Goal: Task Accomplishment & Management: Manage account settings

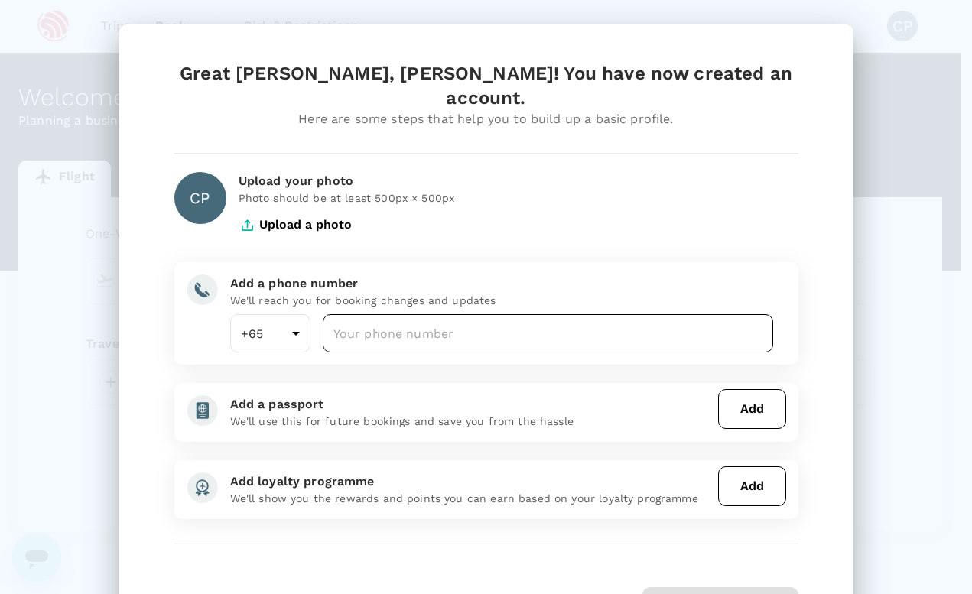
type input "undefined, undefined (any)"
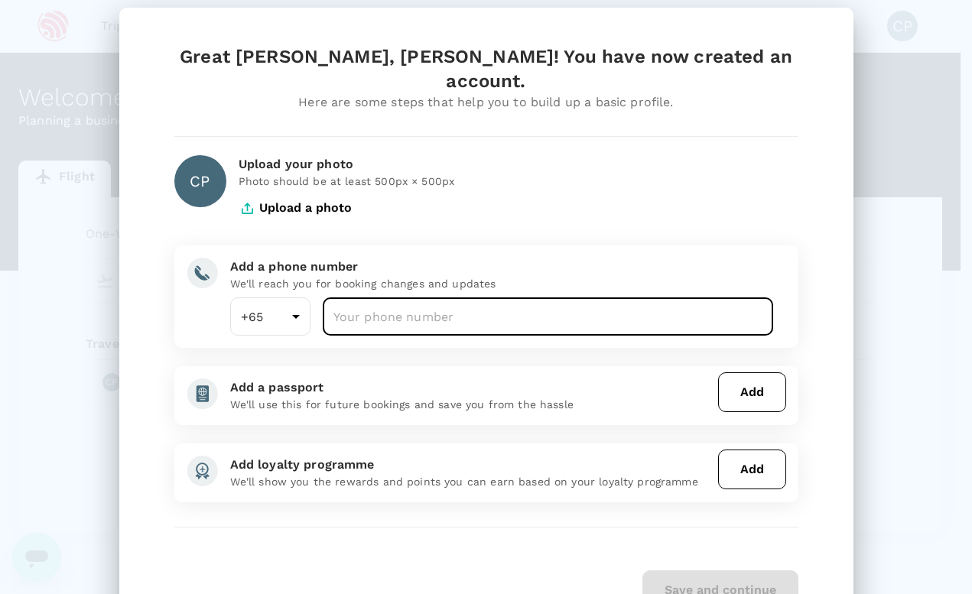
click at [394, 298] on input "number" at bounding box center [548, 317] width 451 height 38
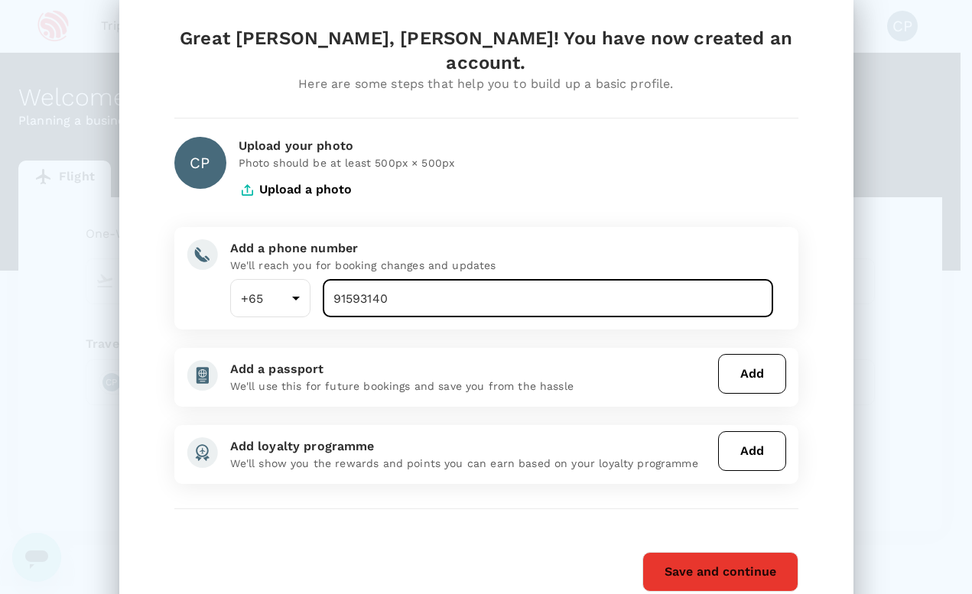
scroll to position [35, 0]
type input "91593140"
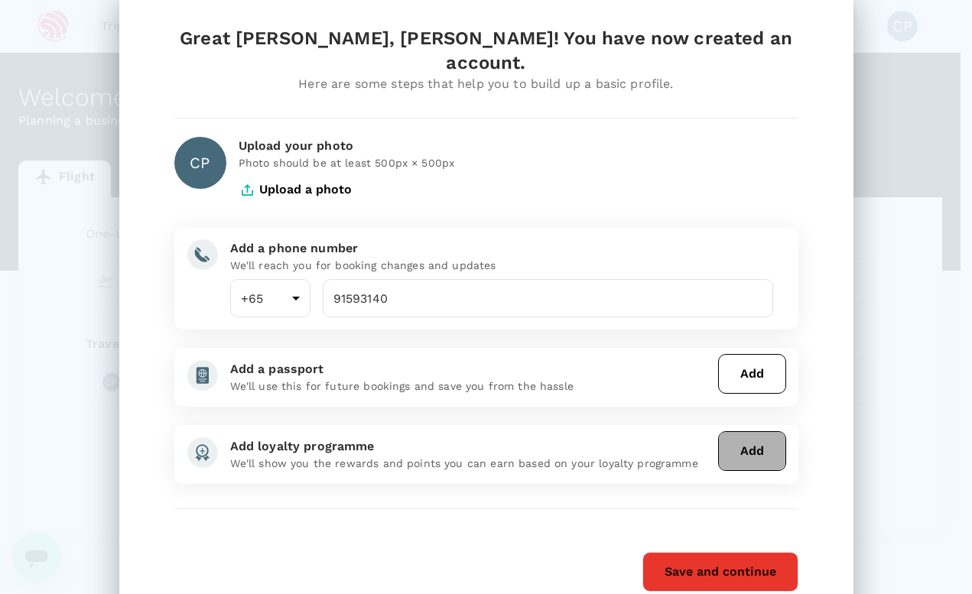
click at [752, 431] on button "Add" at bounding box center [752, 451] width 68 height 40
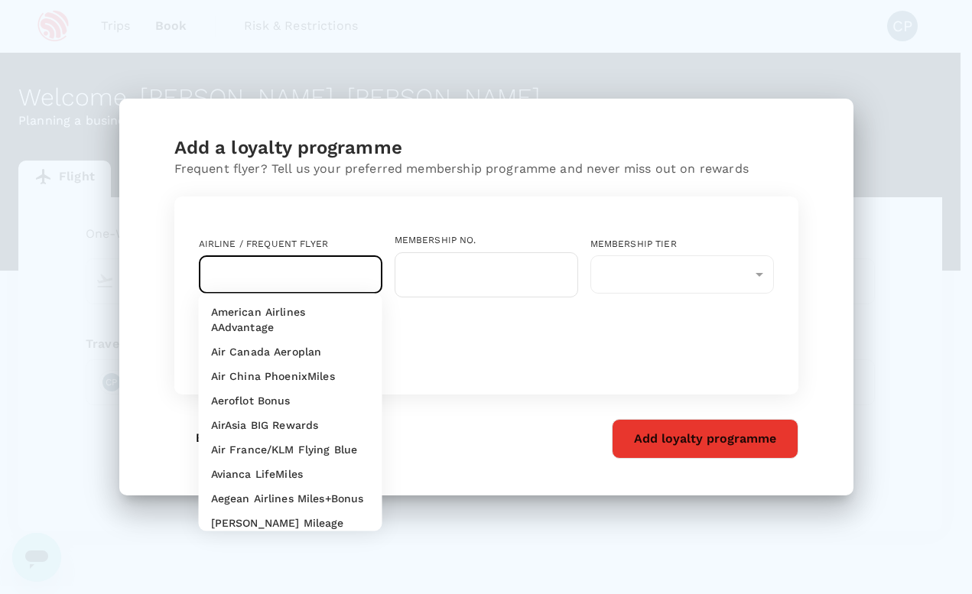
click at [322, 273] on input "text" at bounding box center [279, 274] width 147 height 29
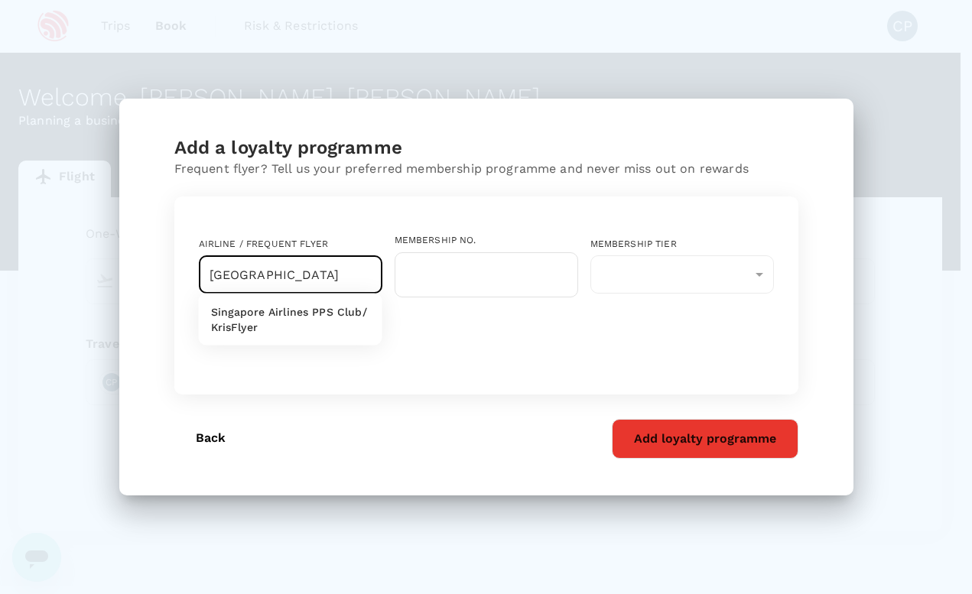
click at [317, 324] on p "Singapore Airlines PPS Club/ KrisFlyer" at bounding box center [290, 319] width 159 height 31
type input "Singapore Airlines PPS Club/ KrisFlyer"
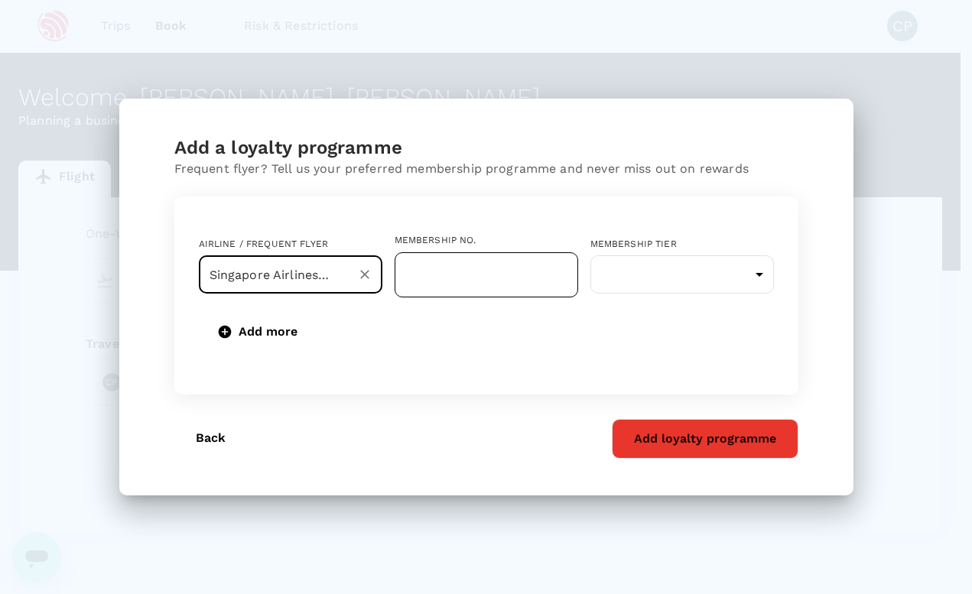
click at [474, 283] on input "text" at bounding box center [487, 274] width 184 height 45
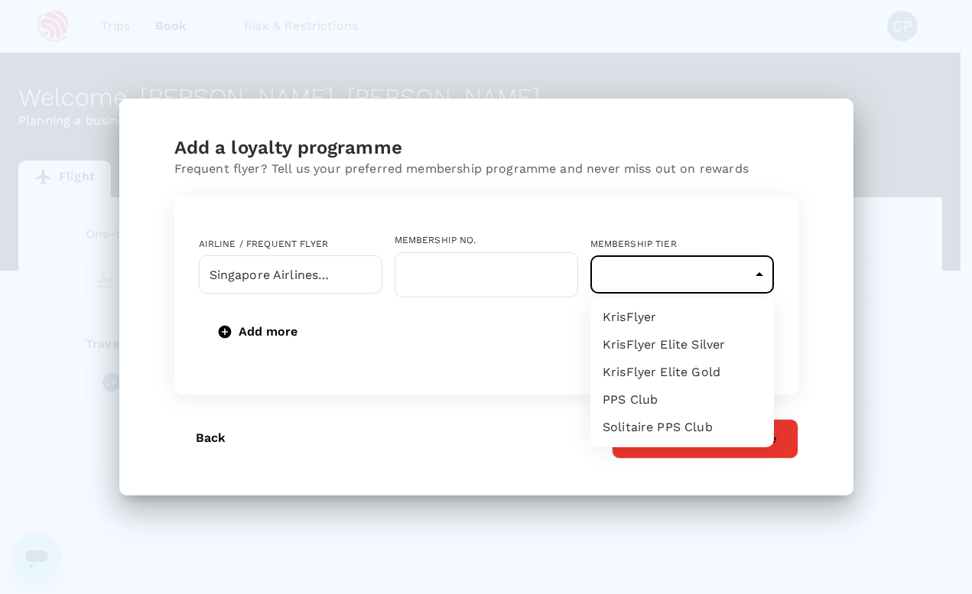
click at [734, 288] on body "Trips Book Risk & Restrictions CP Welcome , [PERSON_NAME], [PERSON_NAME] . Plan…" at bounding box center [486, 313] width 972 height 627
click at [711, 351] on li "KrisFlyer Elite Silver" at bounding box center [683, 345] width 184 height 28
click at [662, 280] on body "Trips Book Risk & Restrictions CP Welcome , [PERSON_NAME], [PERSON_NAME] . Plan…" at bounding box center [486, 313] width 972 height 627
click at [669, 311] on li "KrisFlyer" at bounding box center [683, 318] width 184 height 28
type input "1"
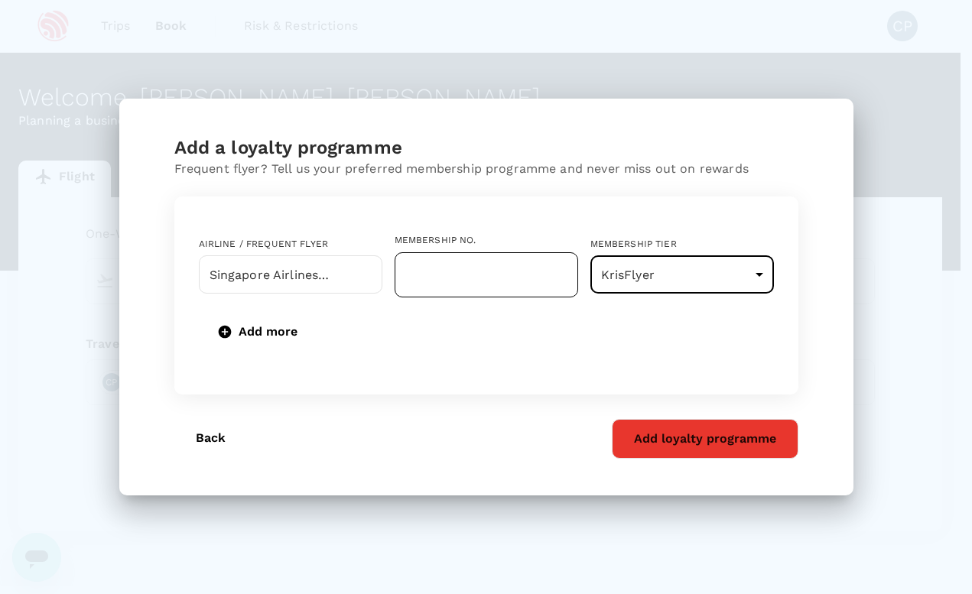
click at [426, 265] on input "text" at bounding box center [487, 274] width 184 height 45
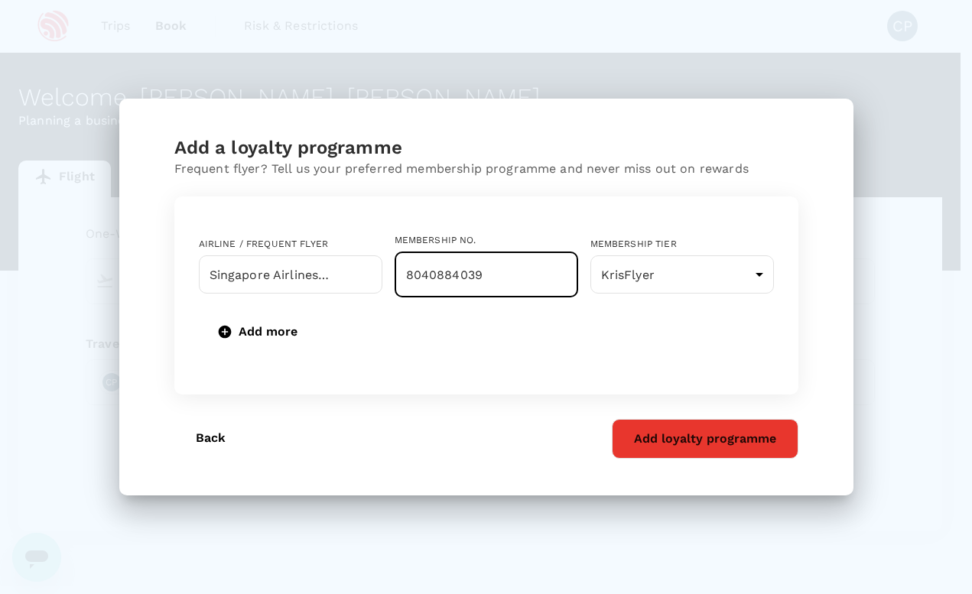
type input "8040884039"
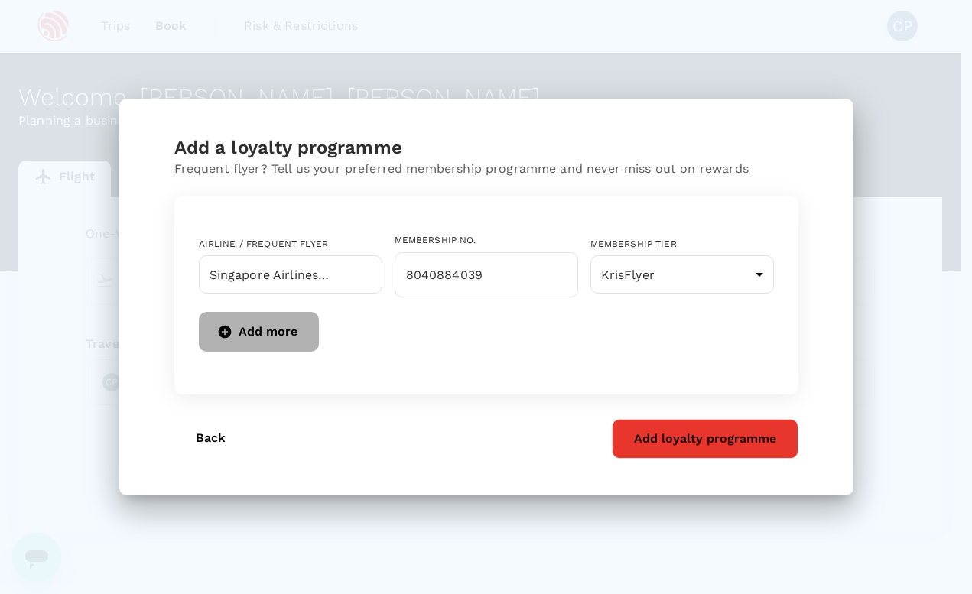
click at [226, 326] on icon "button" at bounding box center [224, 331] width 13 height 13
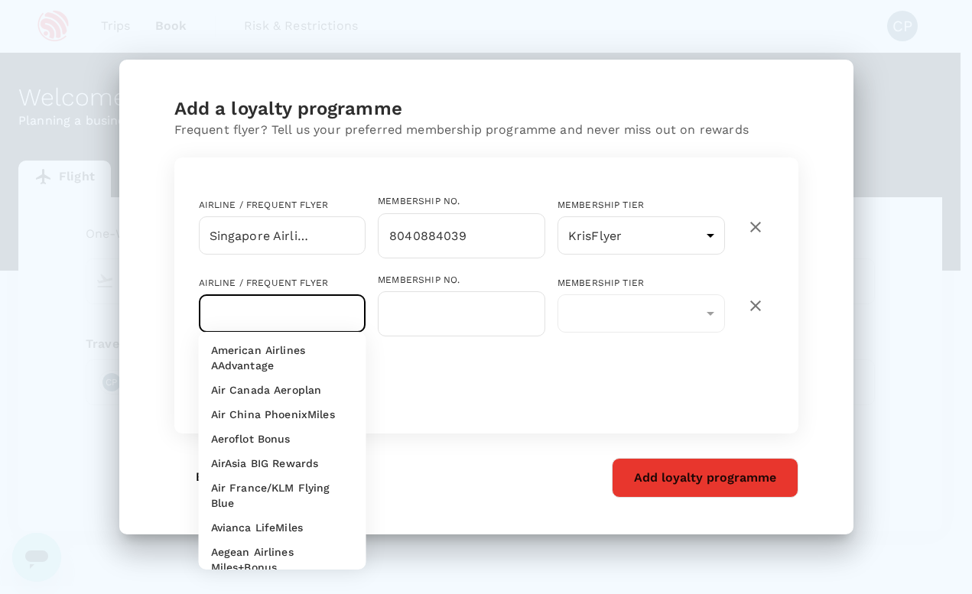
click at [298, 316] on input "text" at bounding box center [271, 313] width 131 height 29
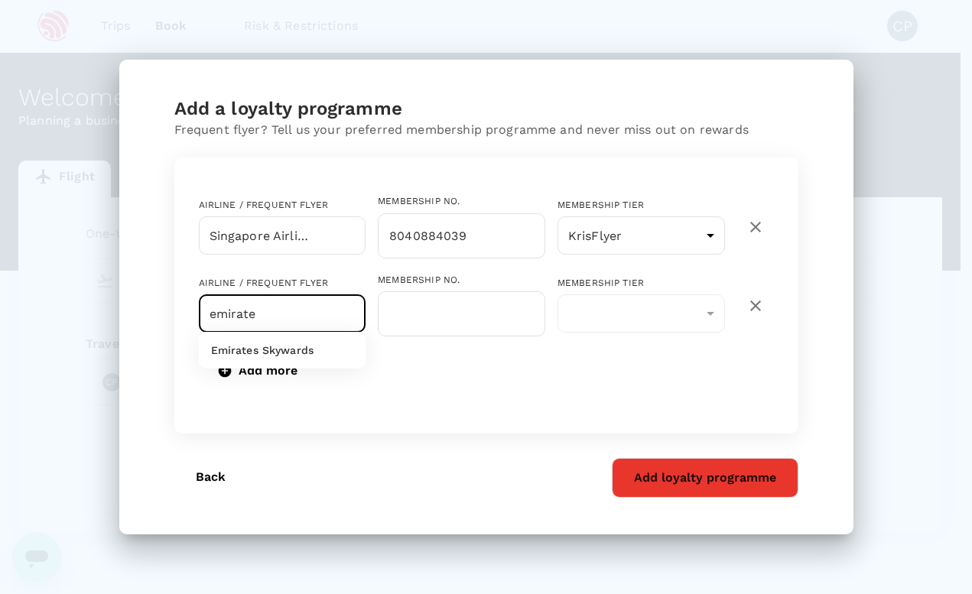
click at [300, 350] on p "Emirates Skywards" at bounding box center [262, 350] width 103 height 15
type input "Emirates Skywards"
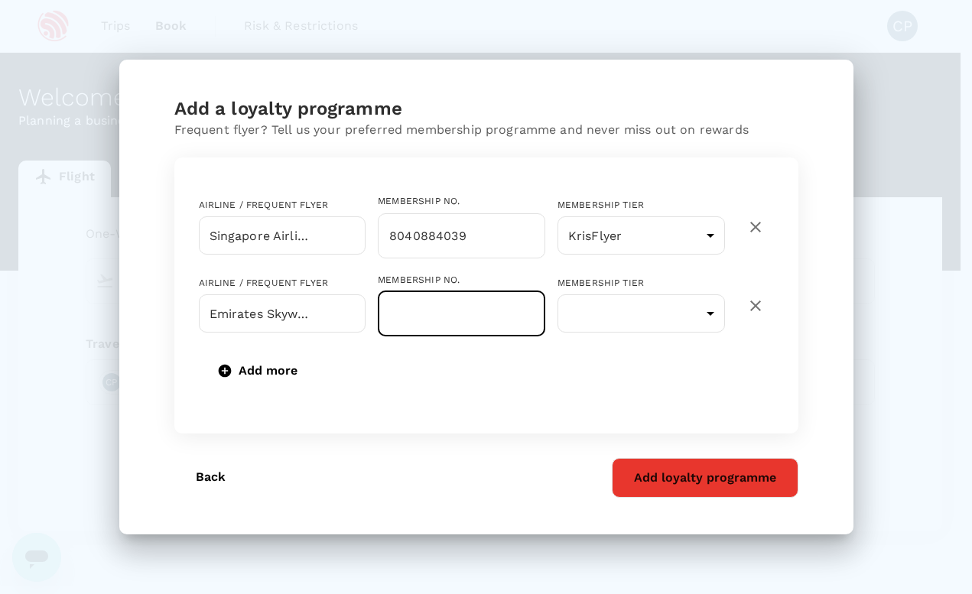
click at [425, 330] on input "text" at bounding box center [462, 313] width 168 height 45
type input "718477535"
click at [642, 317] on body "Trips Book Risk & Restrictions CP Welcome , [PERSON_NAME], [PERSON_NAME] . Plan…" at bounding box center [486, 313] width 972 height 627
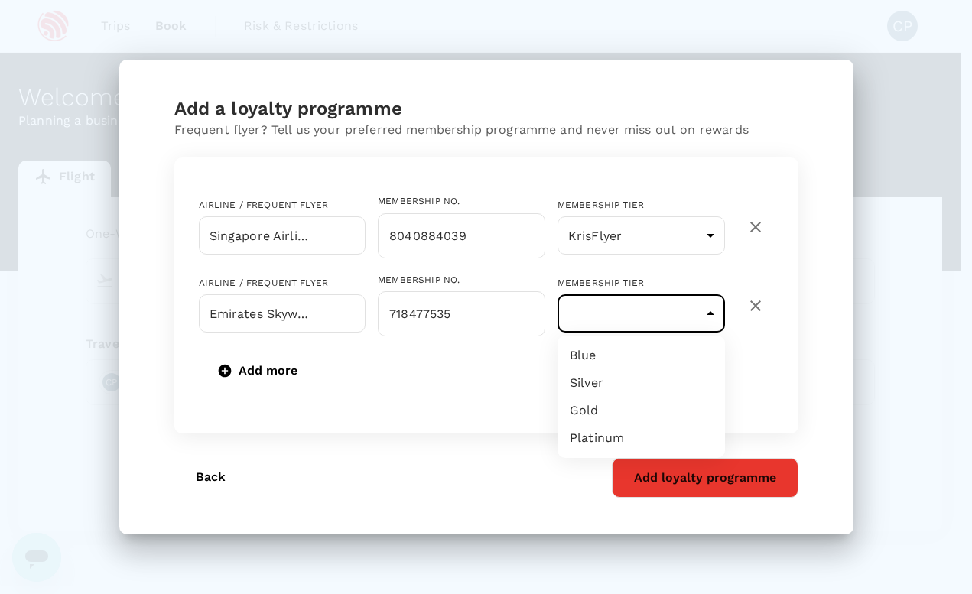
click at [616, 366] on li "Blue" at bounding box center [642, 356] width 168 height 28
type input "1"
click at [283, 363] on button "Add more" at bounding box center [259, 371] width 120 height 40
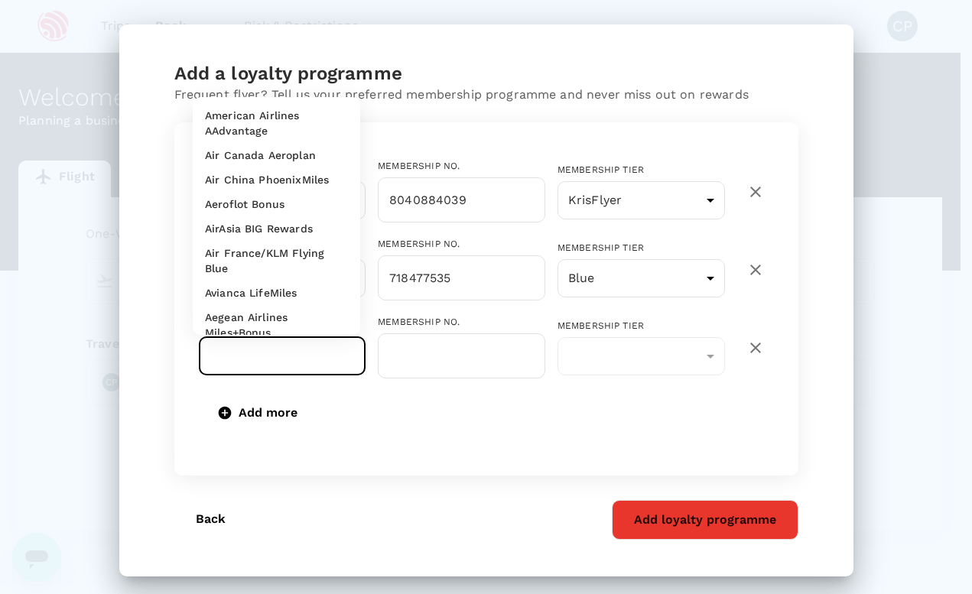
click at [310, 350] on input "text" at bounding box center [271, 356] width 131 height 29
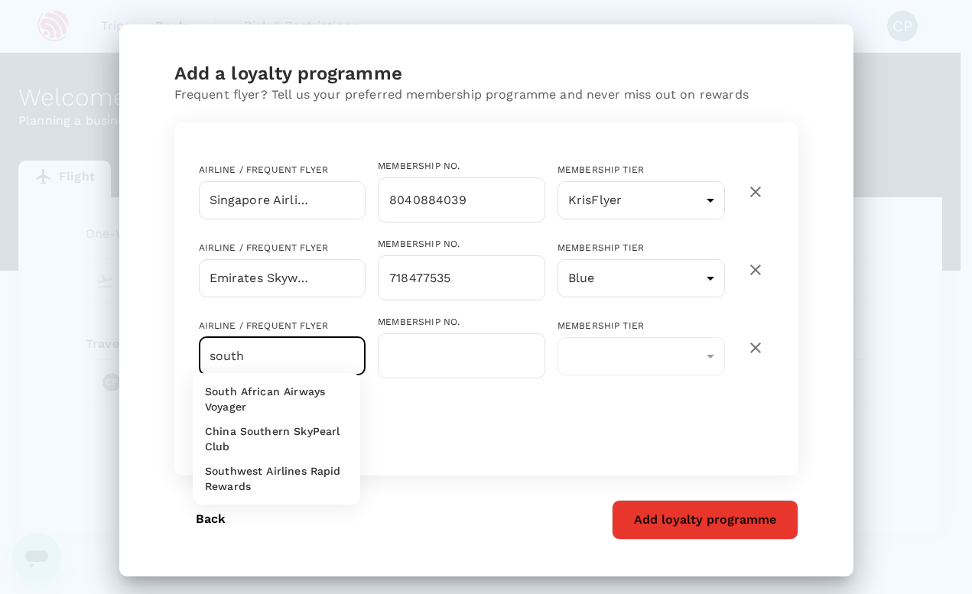
click at [308, 487] on p "Southwest Airlines Rapid Rewards" at bounding box center [276, 479] width 143 height 31
type input "Southwest Airlines Rapid Rewards"
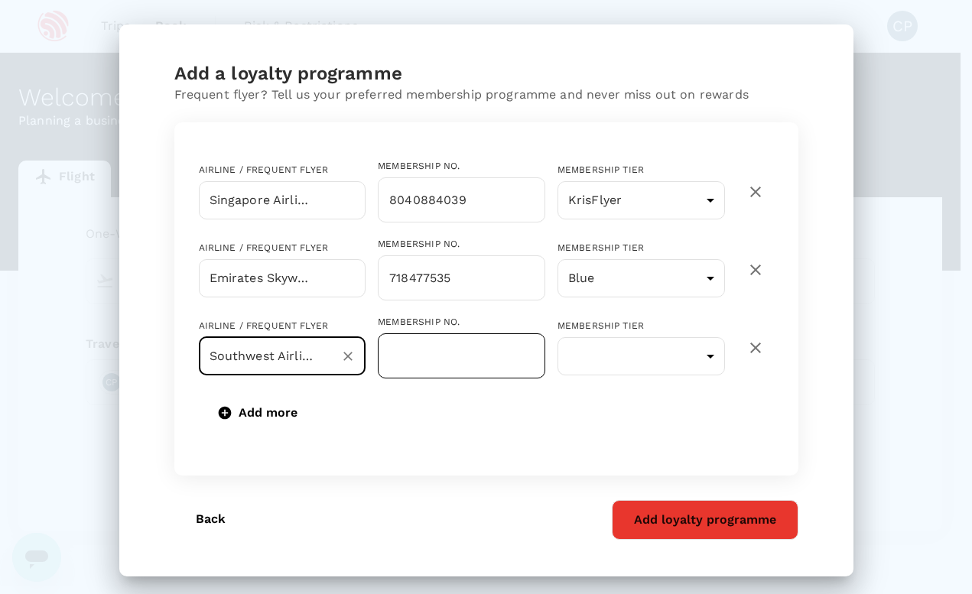
click at [439, 357] on input "text" at bounding box center [462, 356] width 168 height 45
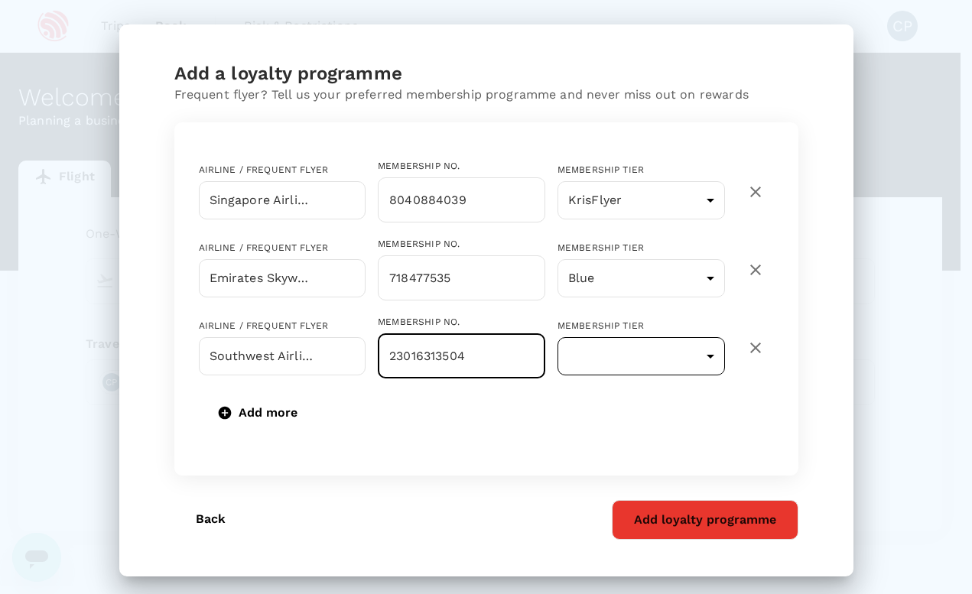
type input "23016313504"
click at [655, 347] on body "Trips Book Risk & Restrictions CP Welcome , [PERSON_NAME], [PERSON_NAME] . Plan…" at bounding box center [486, 313] width 972 height 627
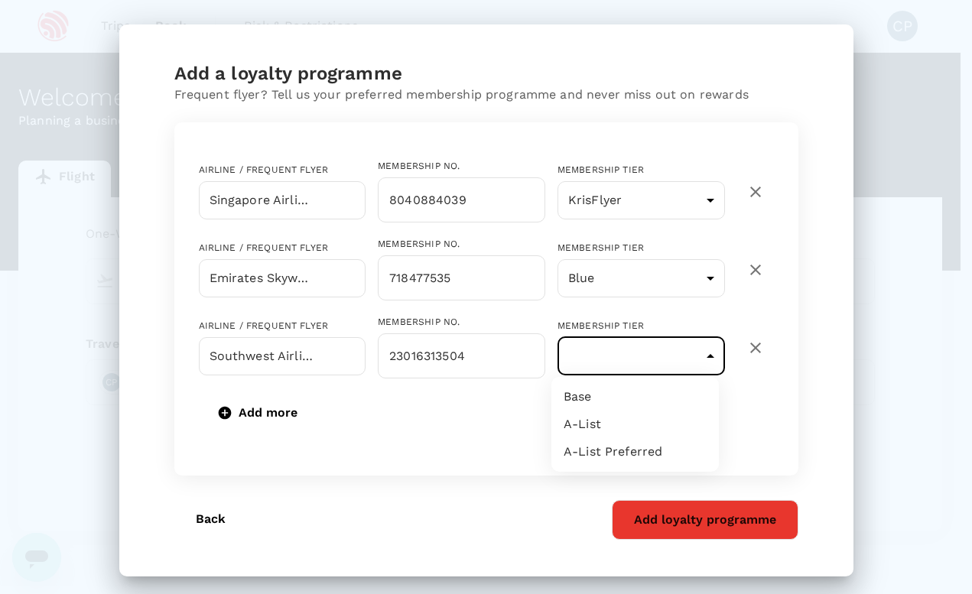
click at [630, 399] on li "Base" at bounding box center [636, 397] width 168 height 28
type input "1"
click at [664, 516] on button "Add loyalty programme" at bounding box center [705, 520] width 187 height 40
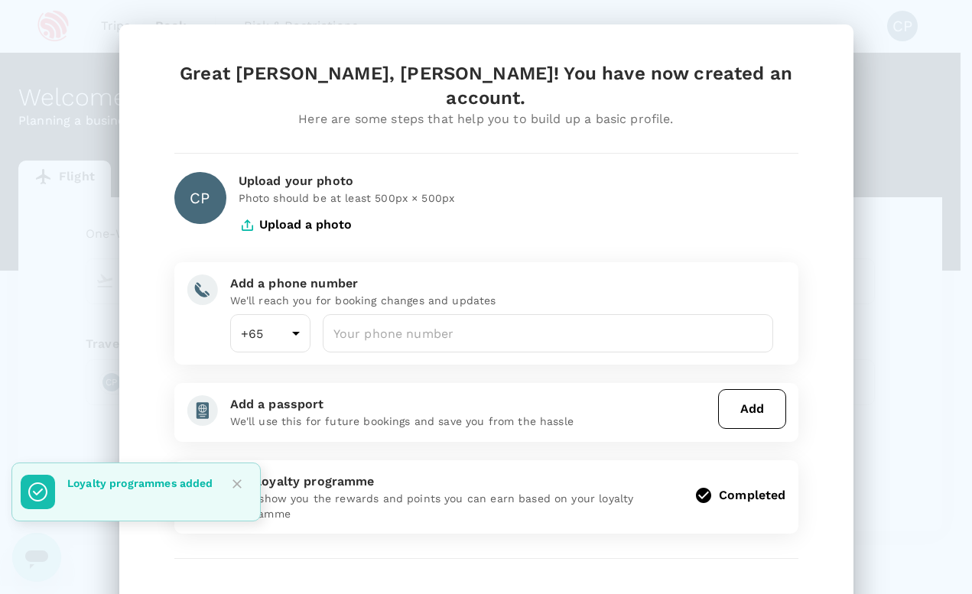
click at [735, 389] on button "Add" at bounding box center [752, 409] width 68 height 40
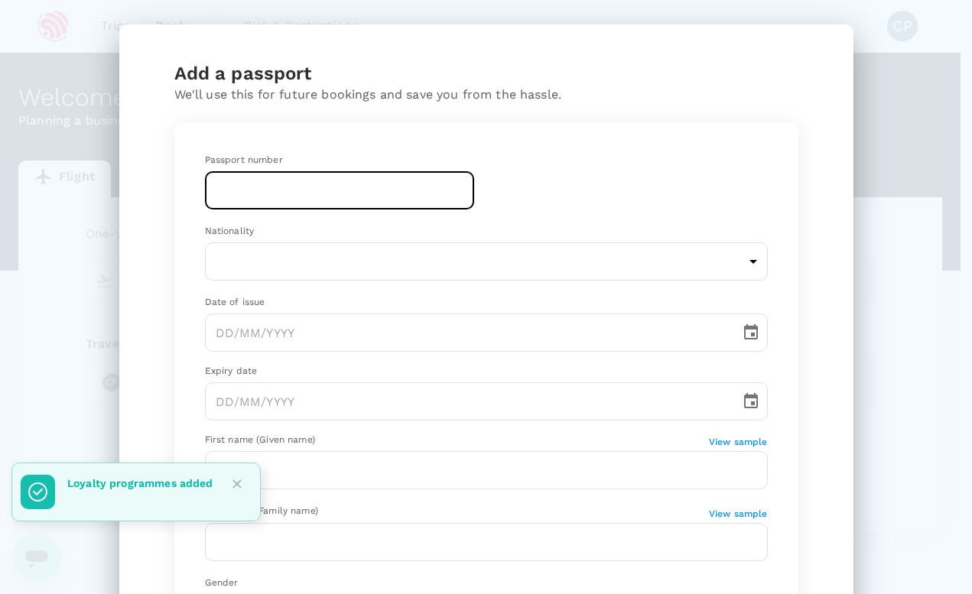
click at [286, 197] on input "text" at bounding box center [339, 190] width 269 height 38
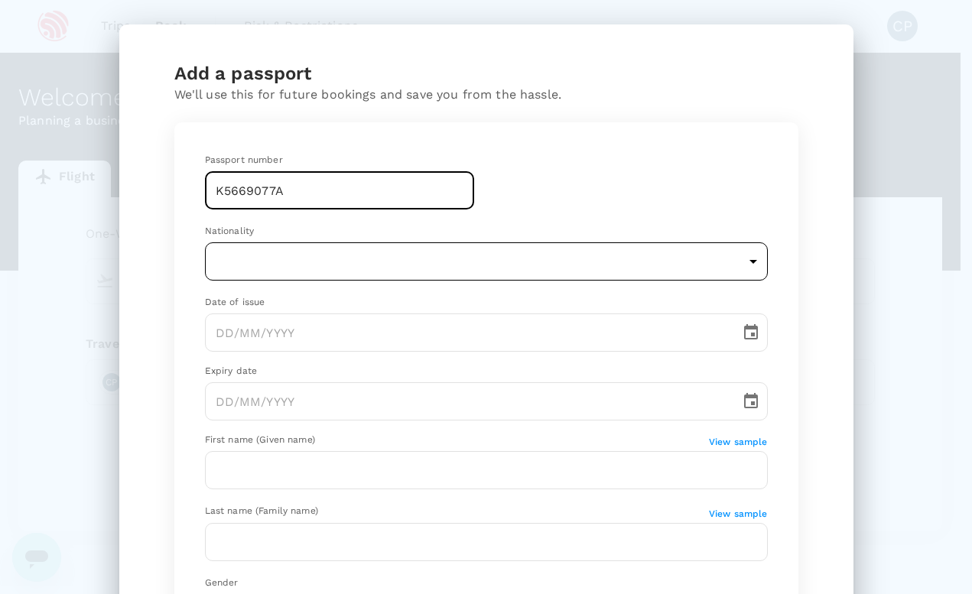
type input "K5669077A"
click at [274, 242] on body "Trips Book Risk & Restrictions CP Welcome , [PERSON_NAME], [PERSON_NAME] . Plan…" at bounding box center [486, 313] width 972 height 627
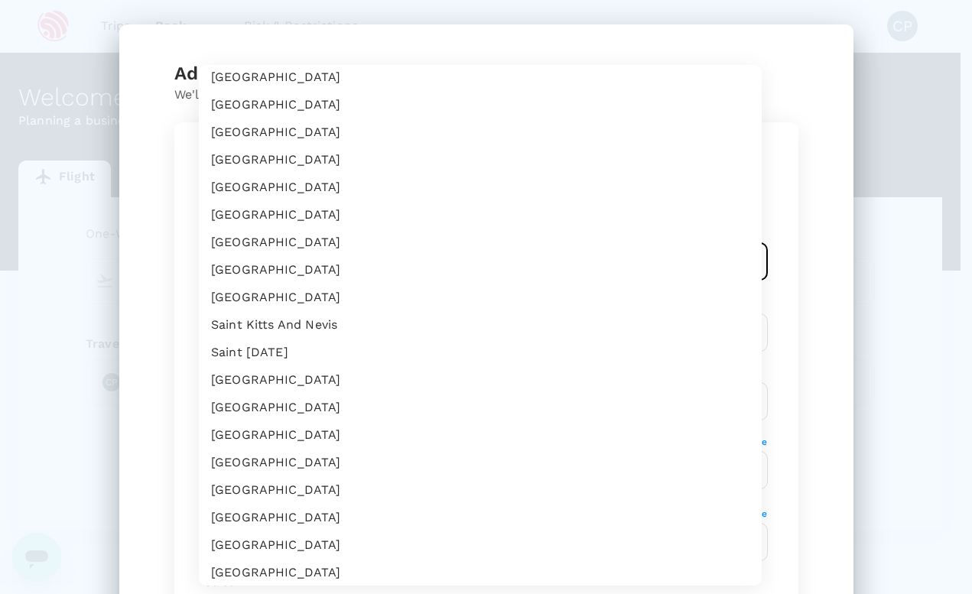
scroll to position [4083, 0]
click at [300, 326] on li "[GEOGRAPHIC_DATA]" at bounding box center [480, 325] width 563 height 28
type input "SG"
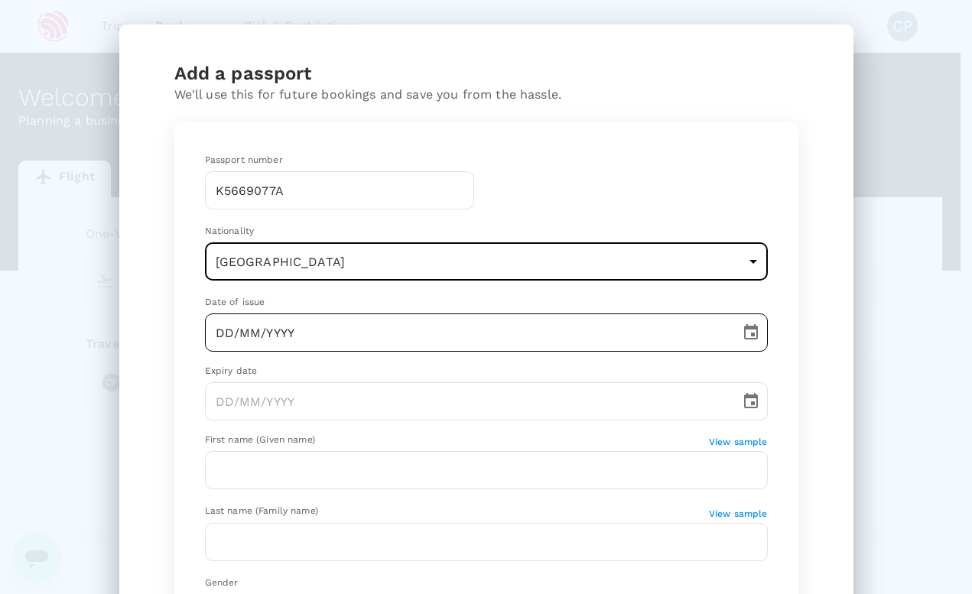
click at [282, 328] on input "DD/MM/YYYY" at bounding box center [467, 333] width 525 height 38
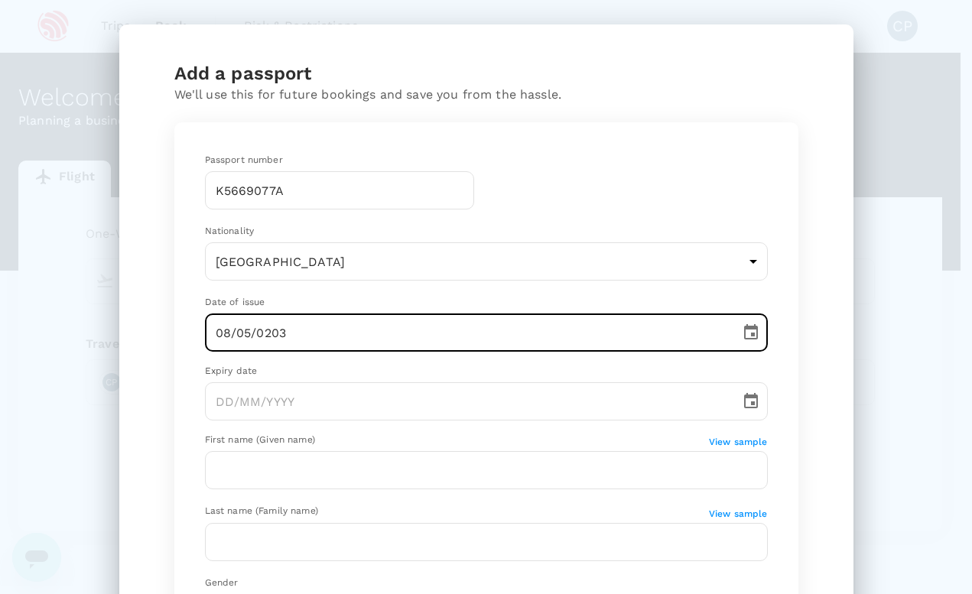
type input "[DATE]"
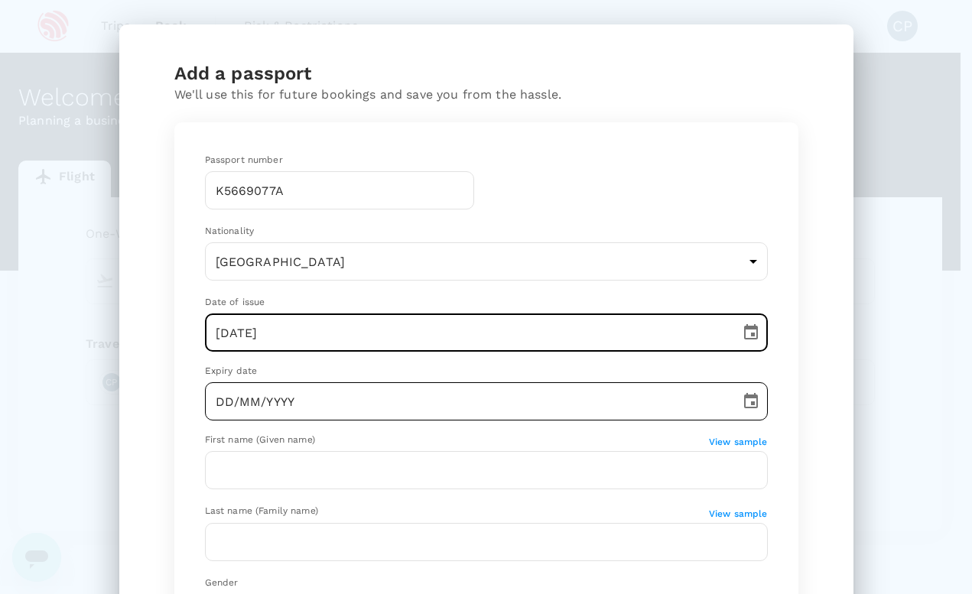
click at [256, 406] on input "DD/MM/YYYY" at bounding box center [467, 401] width 525 height 38
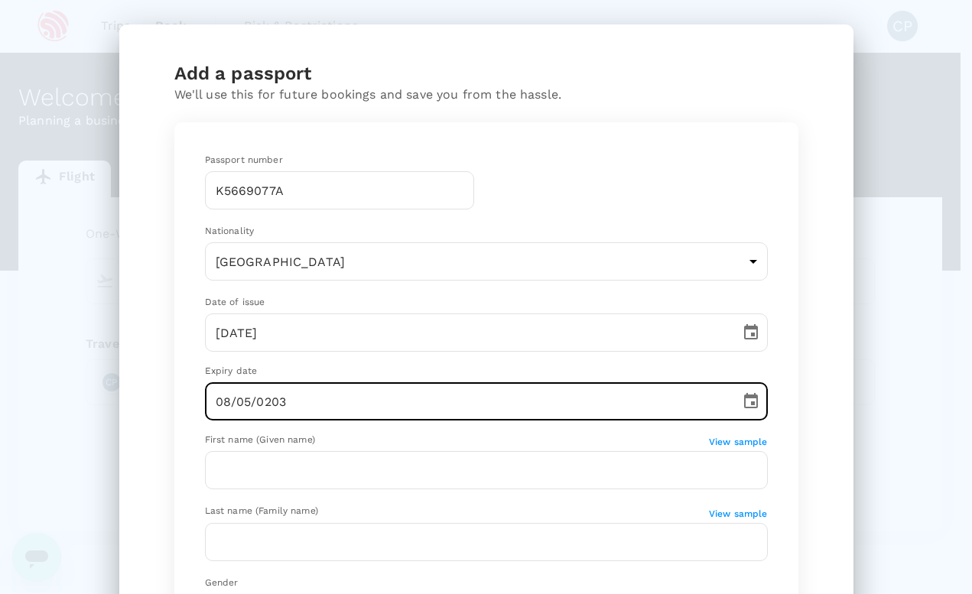
type input "[DATE]"
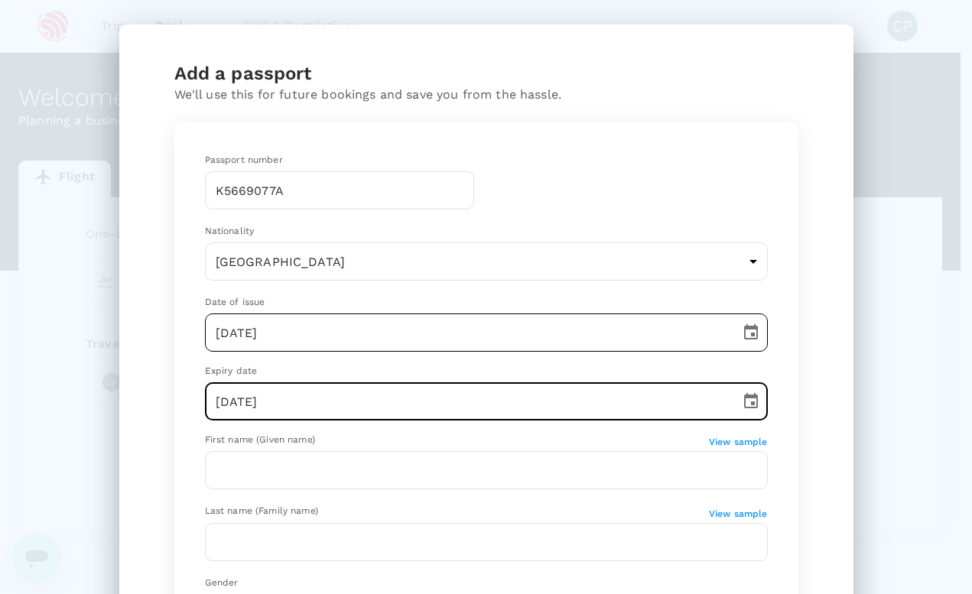
click at [326, 337] on input "[DATE]" at bounding box center [467, 333] width 525 height 38
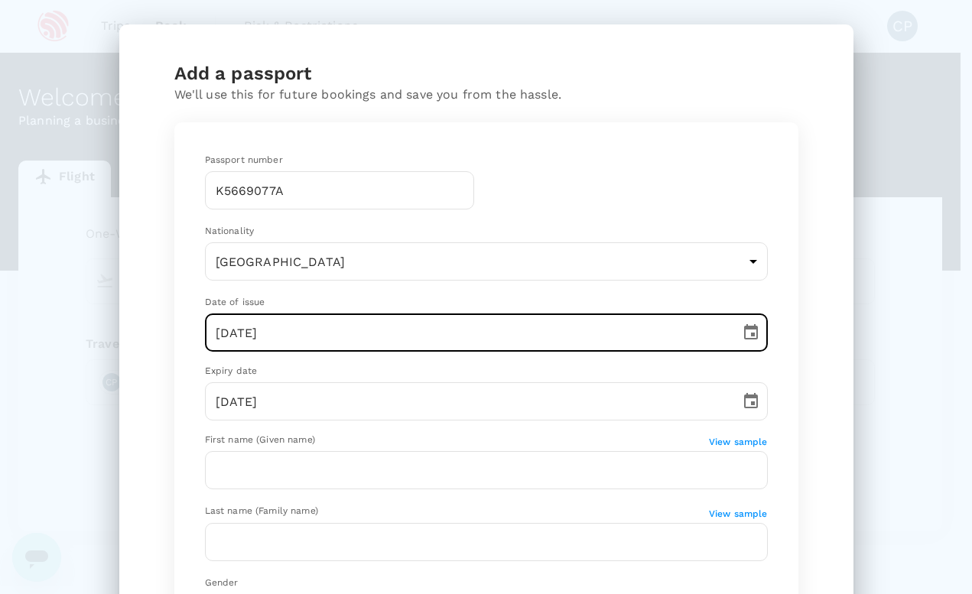
click at [285, 338] on input "[DATE]" at bounding box center [467, 333] width 525 height 38
click at [266, 330] on input "[DATE]" at bounding box center [467, 333] width 525 height 38
click at [272, 333] on input "[DATE]" at bounding box center [467, 333] width 525 height 38
type input "[DATE]"
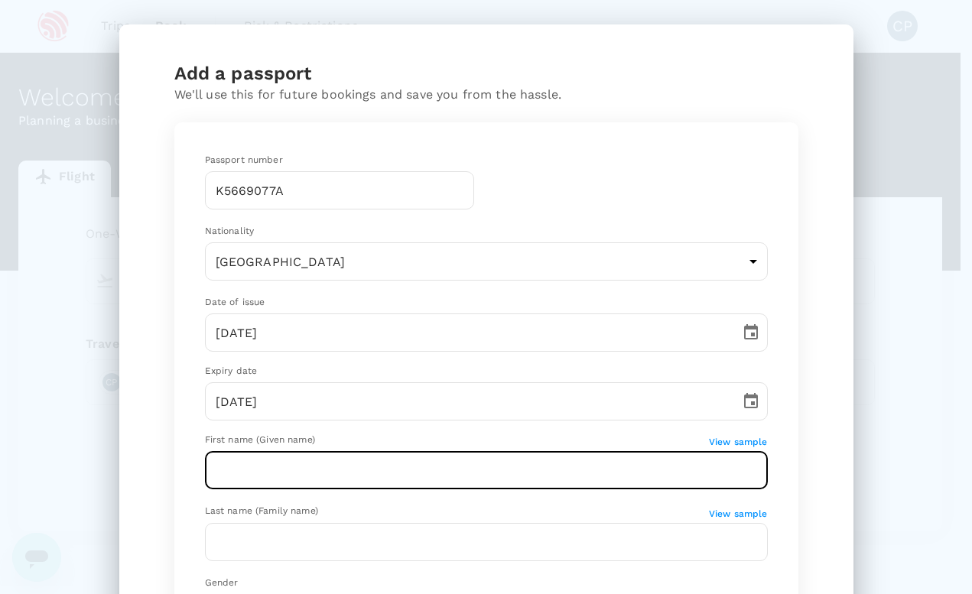
scroll to position [31, 0]
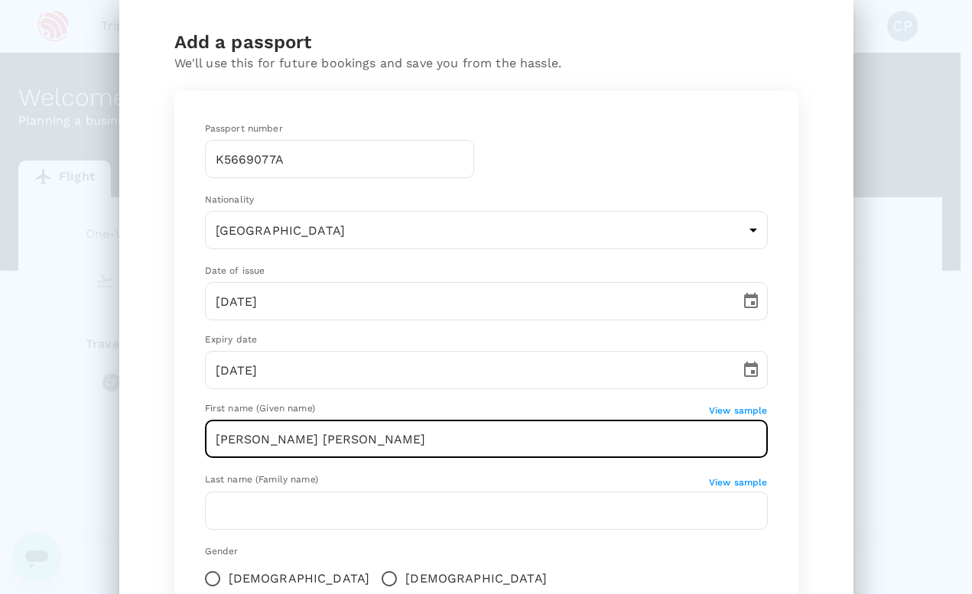
type input "[PERSON_NAME] [PERSON_NAME]"
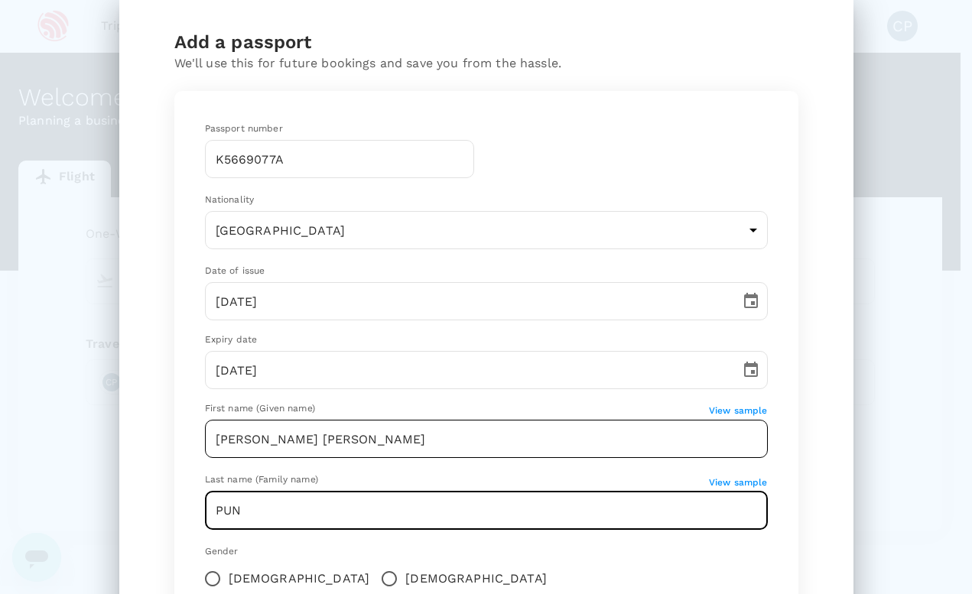
type input "PUN"
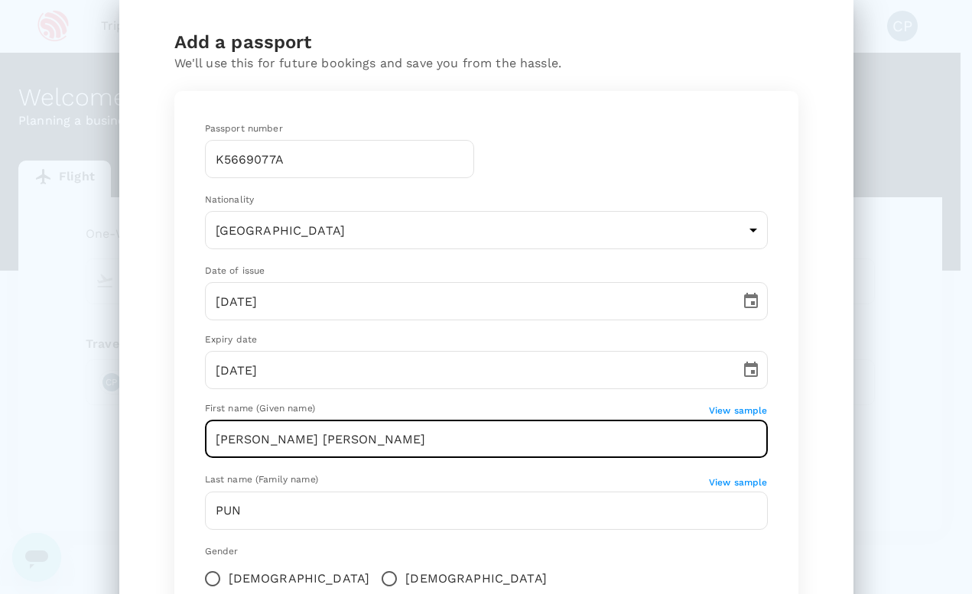
drag, startPoint x: 327, startPoint y: 449, endPoint x: 197, endPoint y: 434, distance: 130.9
click at [197, 434] on div "Passport number [PASSPORT] ​ Nationality [DEMOGRAPHIC_DATA] SG ​ Date of issue …" at bounding box center [487, 398] width 600 height 591
type input "[PERSON_NAME], [PERSON_NAME]"
click at [375, 479] on div "Last name (Family name)" at bounding box center [457, 480] width 504 height 15
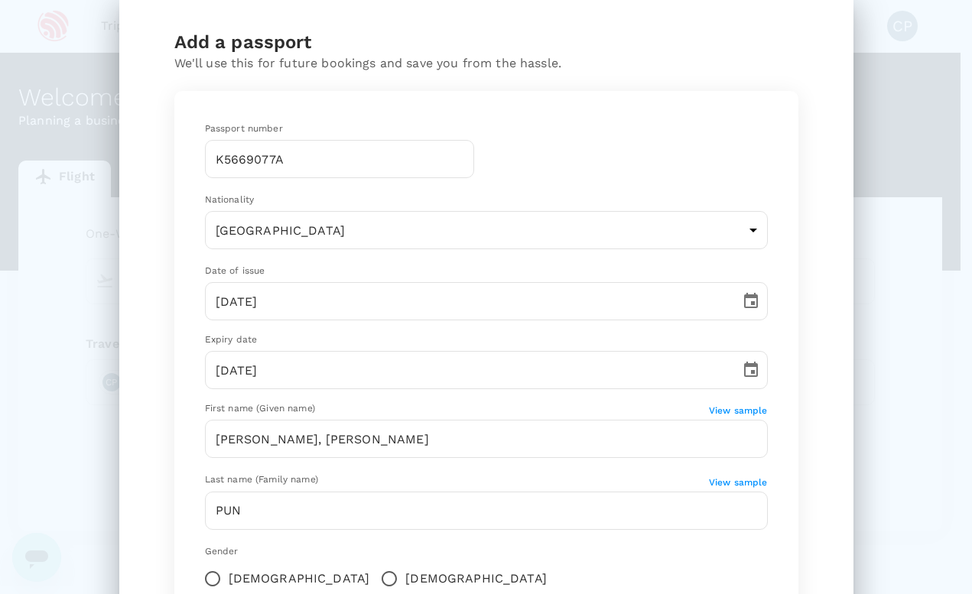
scroll to position [61, 0]
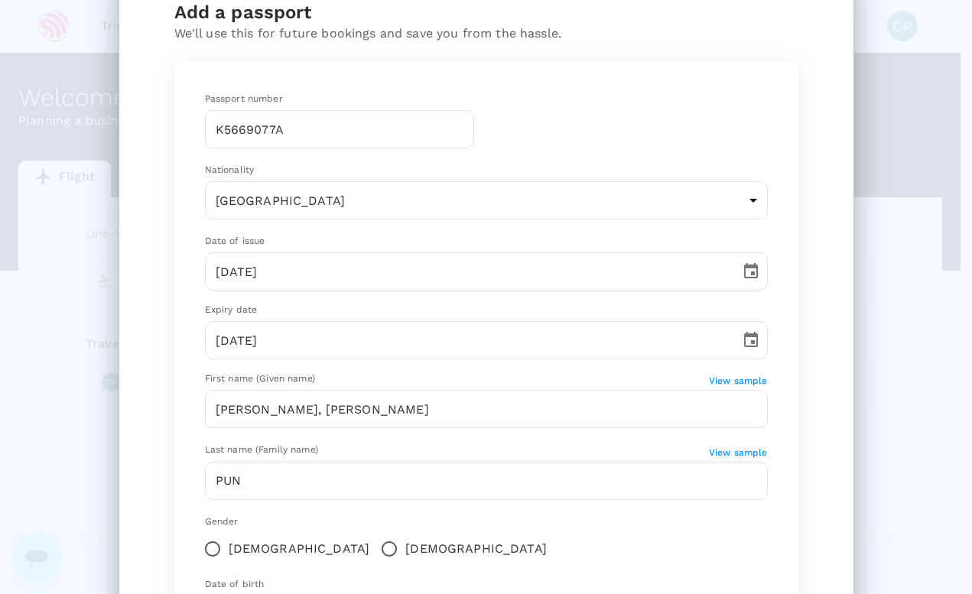
click at [373, 543] on input "[DEMOGRAPHIC_DATA]" at bounding box center [389, 549] width 32 height 32
radio input "true"
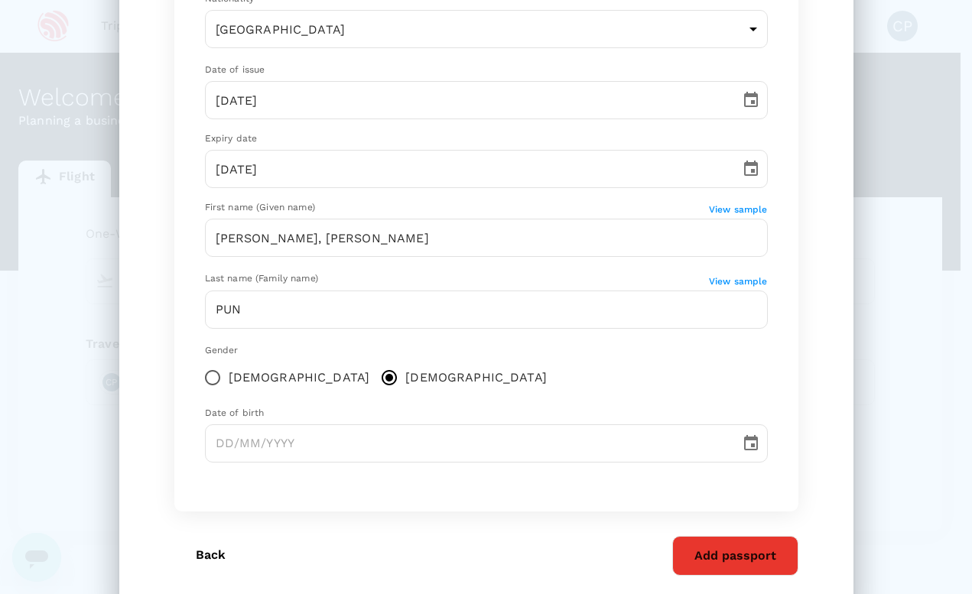
scroll to position [270, 0]
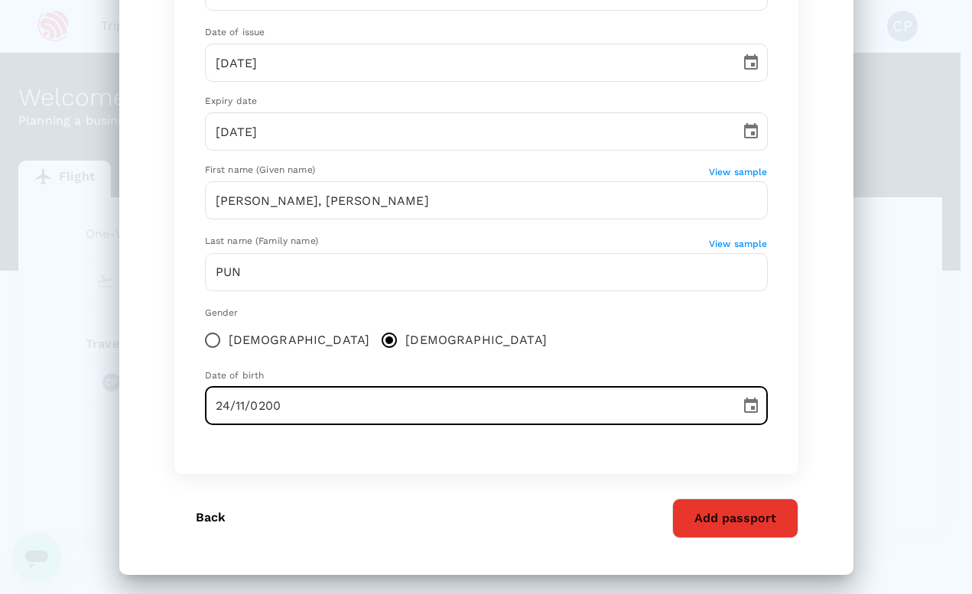
type input "[DATE]"
click at [721, 513] on button "Add passport" at bounding box center [735, 519] width 126 height 40
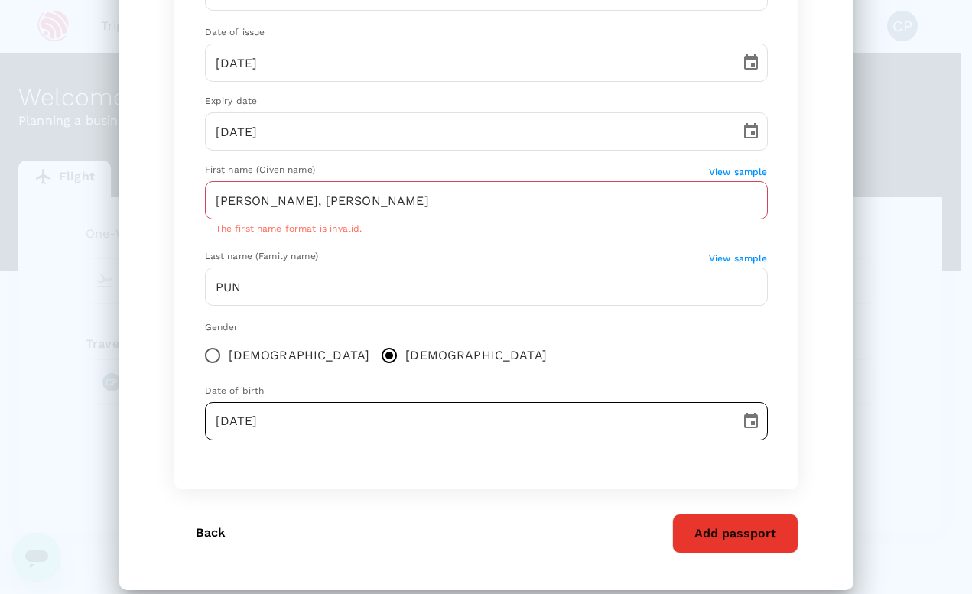
scroll to position [267, 0]
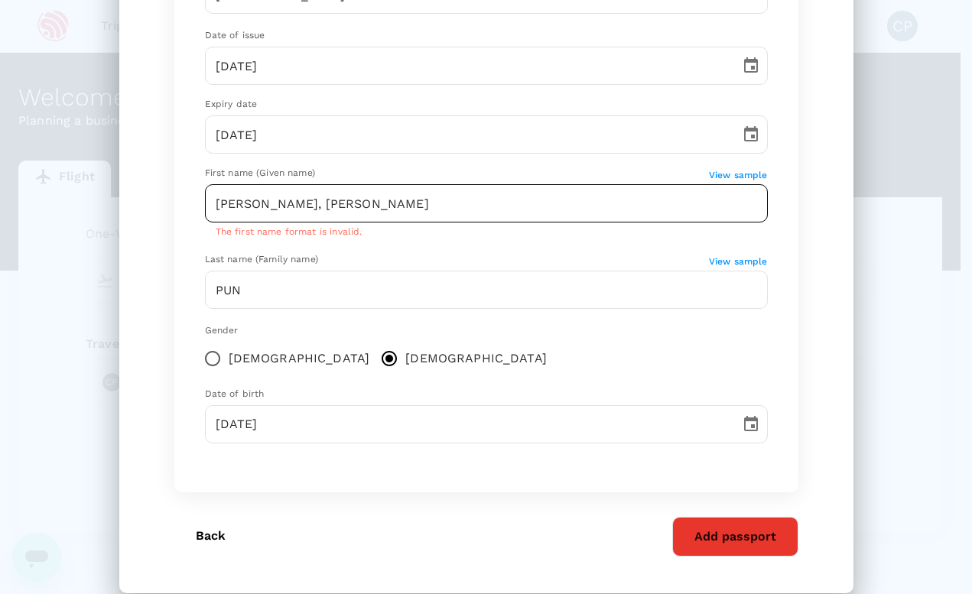
click at [279, 203] on input "[PERSON_NAME], [PERSON_NAME]" at bounding box center [486, 203] width 563 height 38
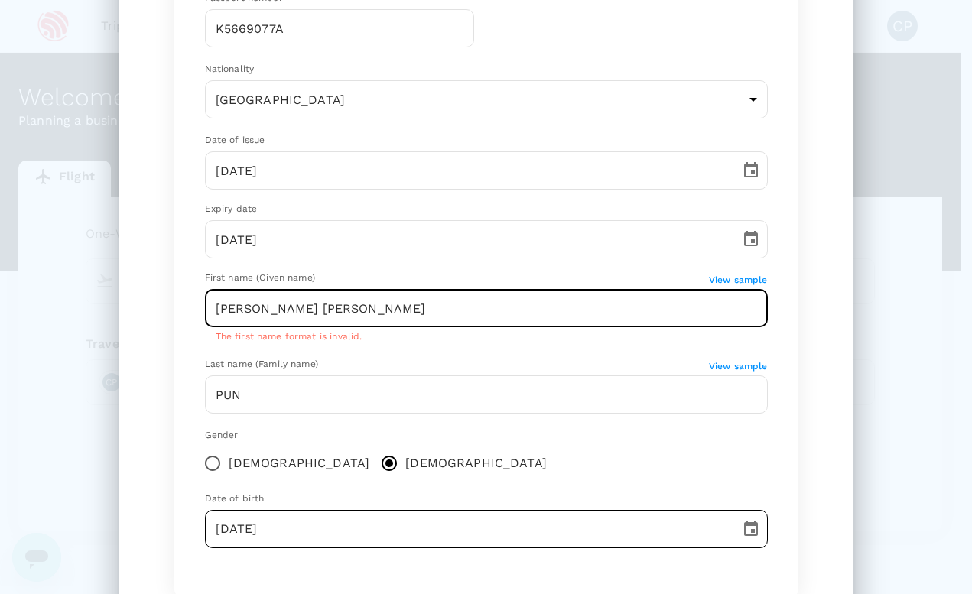
scroll to position [285, 0]
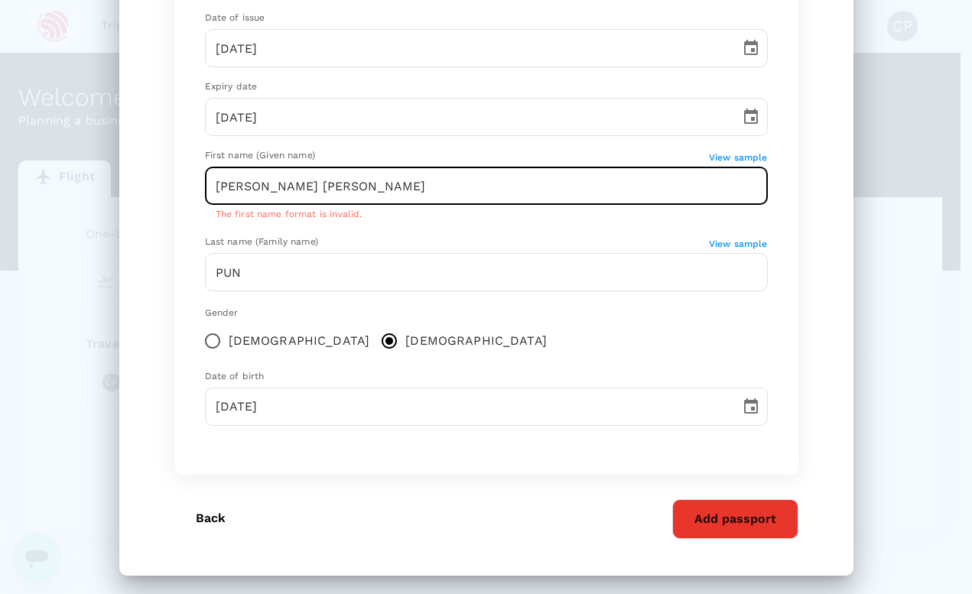
type input "[PERSON_NAME] [PERSON_NAME]"
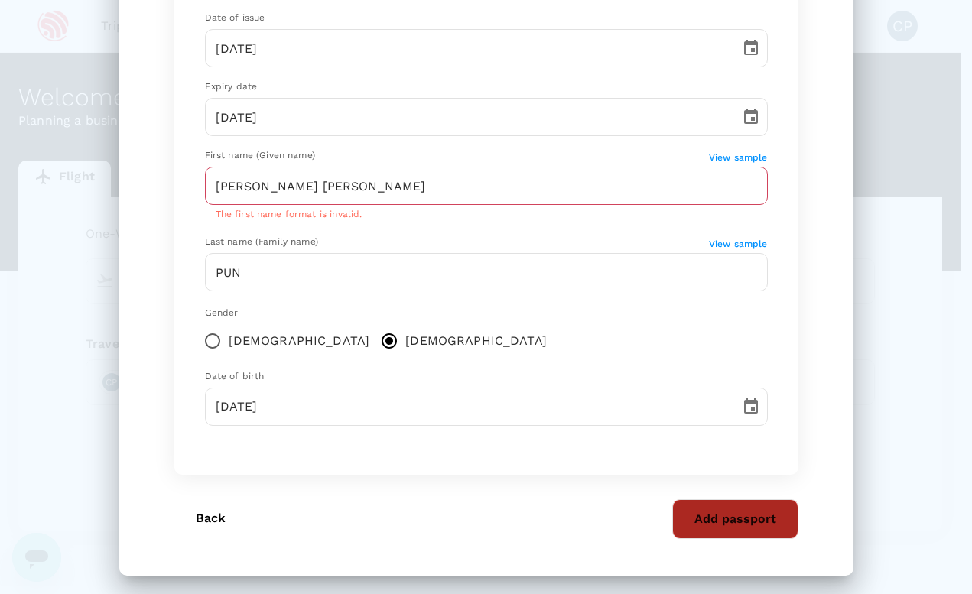
click at [728, 506] on button "Add passport" at bounding box center [735, 520] width 126 height 40
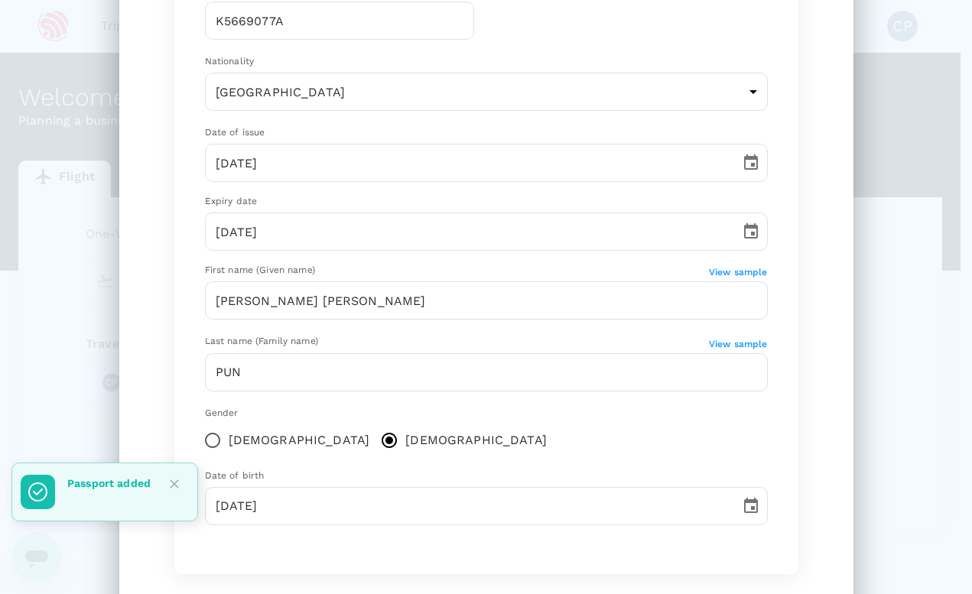
scroll to position [84, 0]
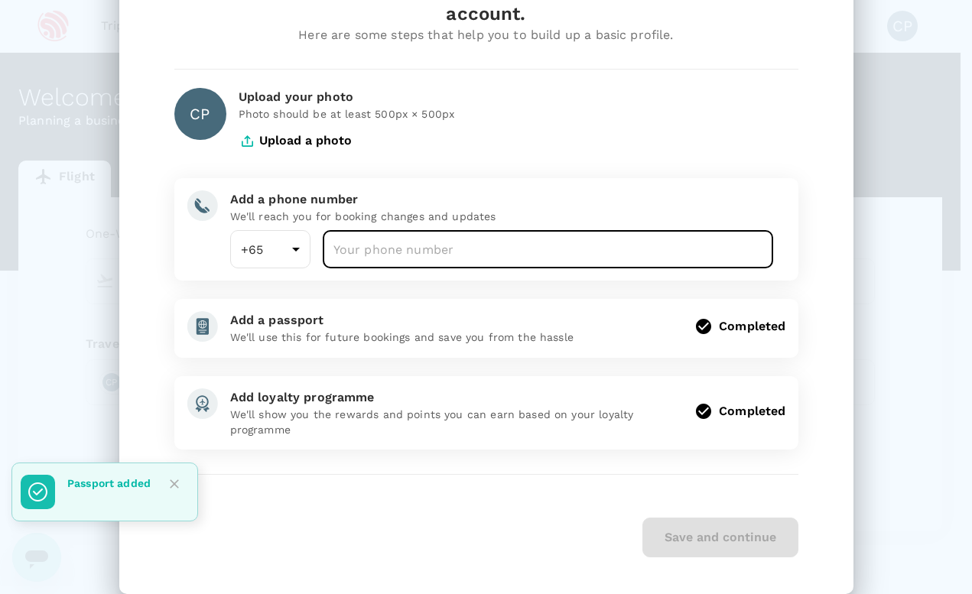
click at [404, 230] on input "number" at bounding box center [548, 249] width 451 height 38
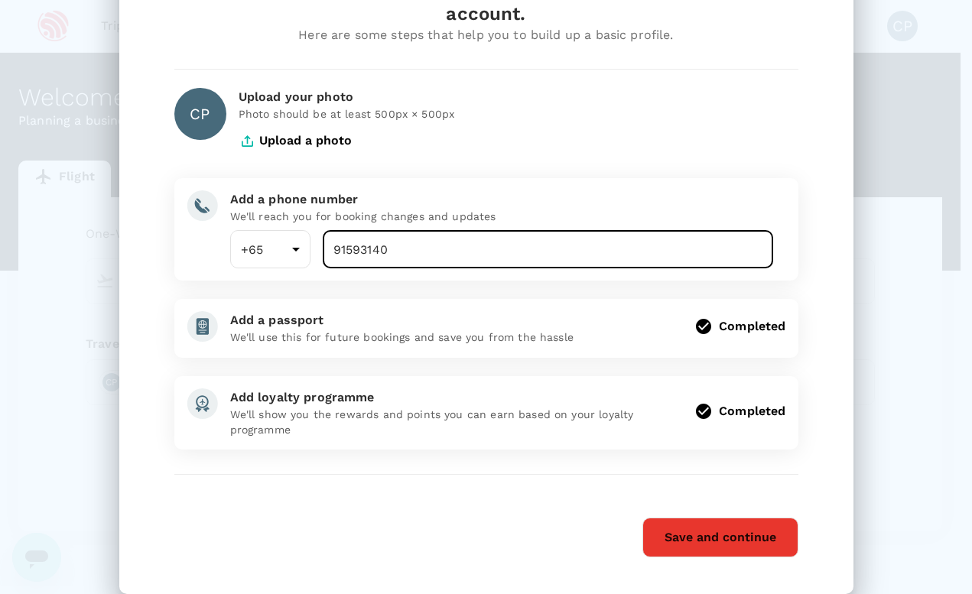
type input "91593140"
click at [447, 518] on div "Save and continue" at bounding box center [486, 538] width 624 height 40
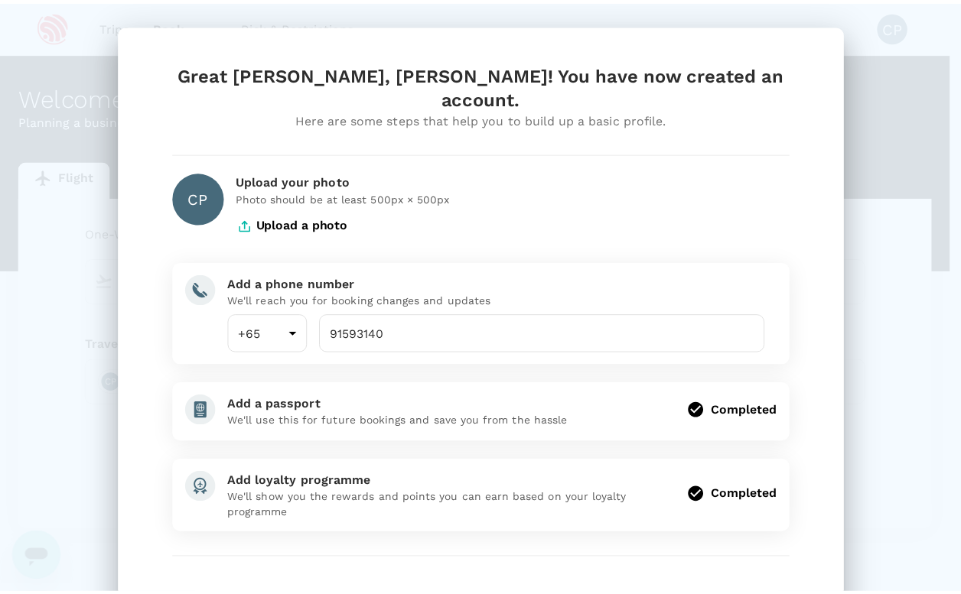
scroll to position [36, 0]
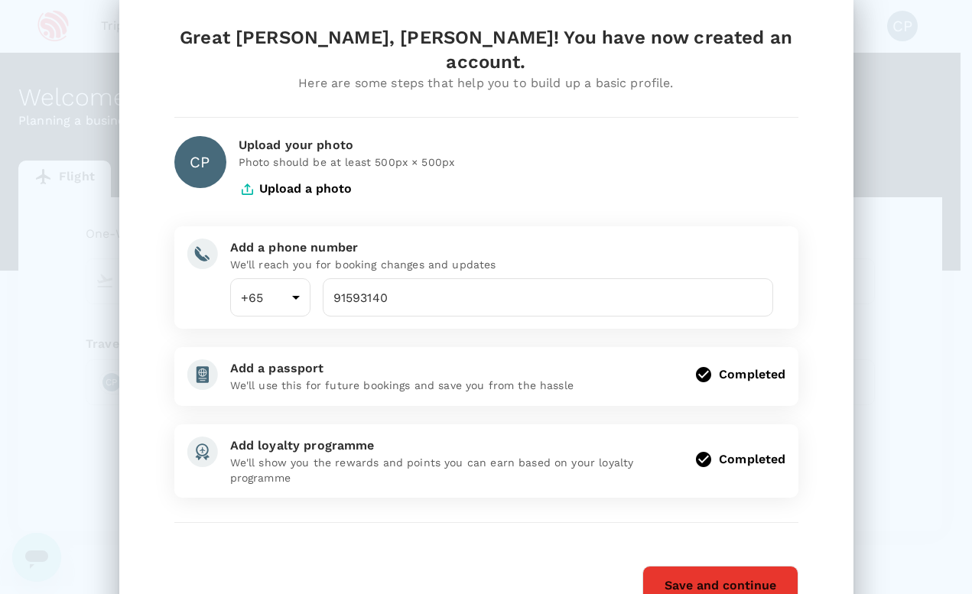
click at [299, 170] on button "Upload a photo" at bounding box center [295, 189] width 113 height 38
click at [720, 566] on button "Save and continue" at bounding box center [721, 586] width 156 height 40
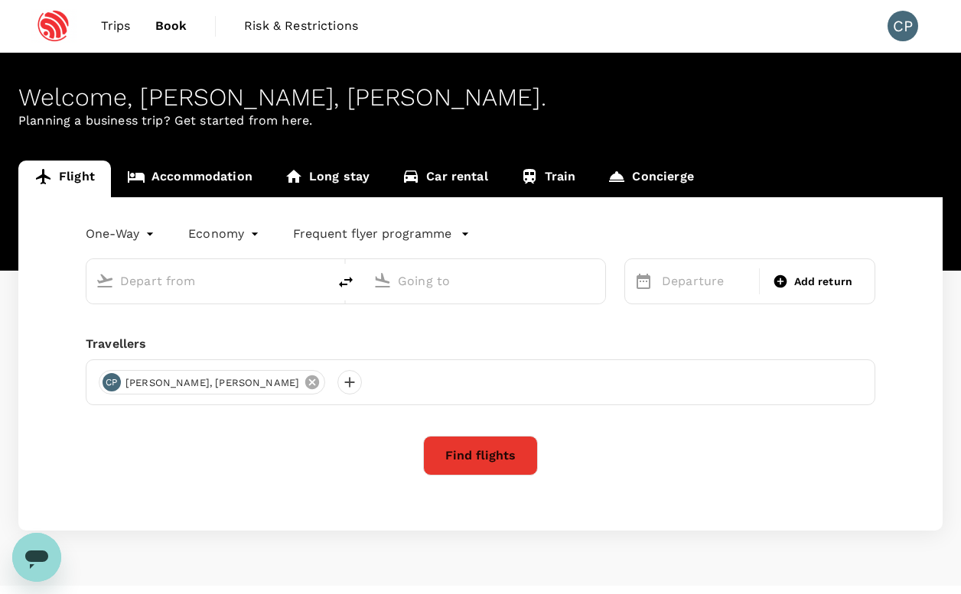
click at [304, 385] on icon at bounding box center [312, 382] width 17 height 17
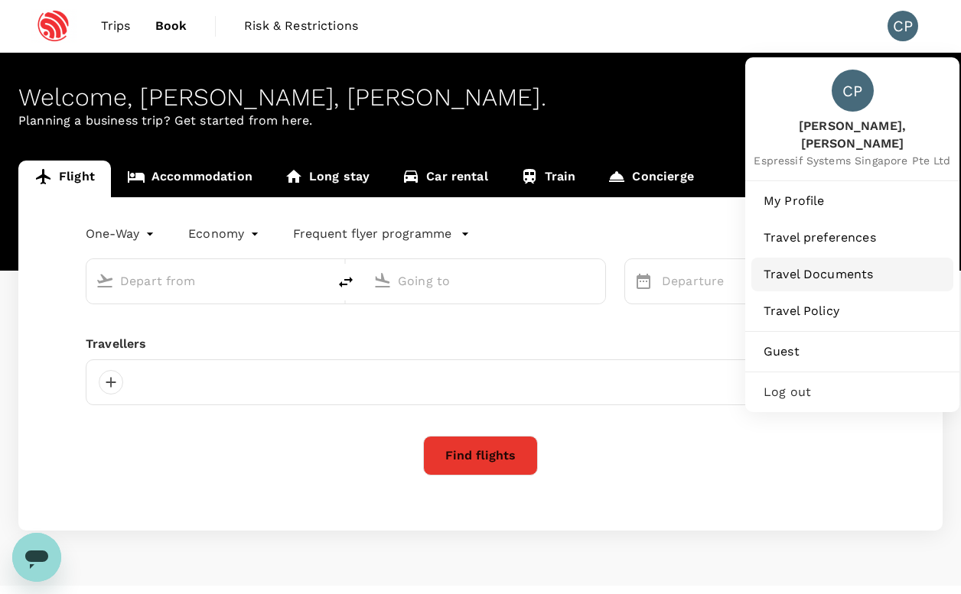
click at [818, 265] on span "Travel Documents" at bounding box center [851, 274] width 177 height 18
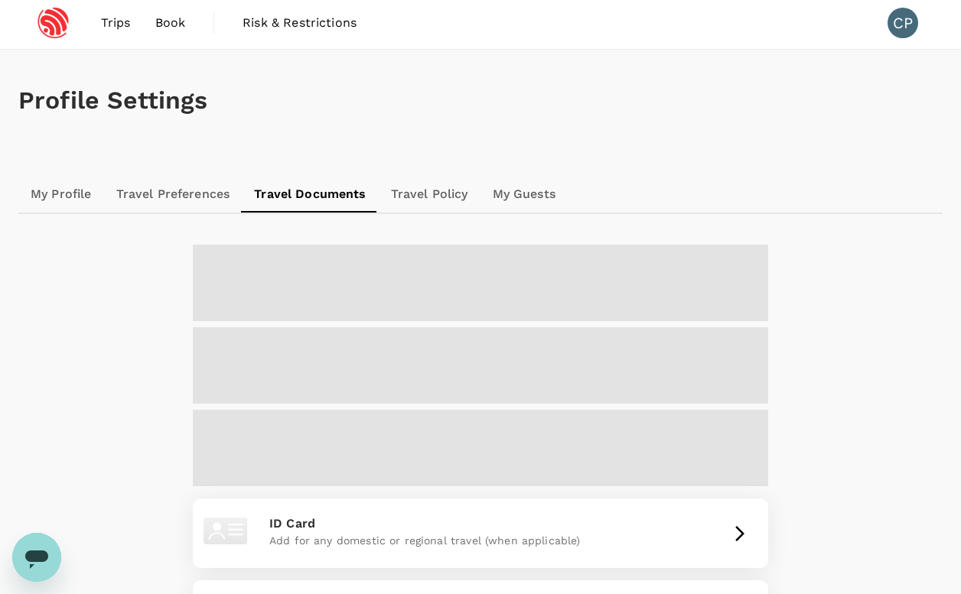
scroll to position [22, 0]
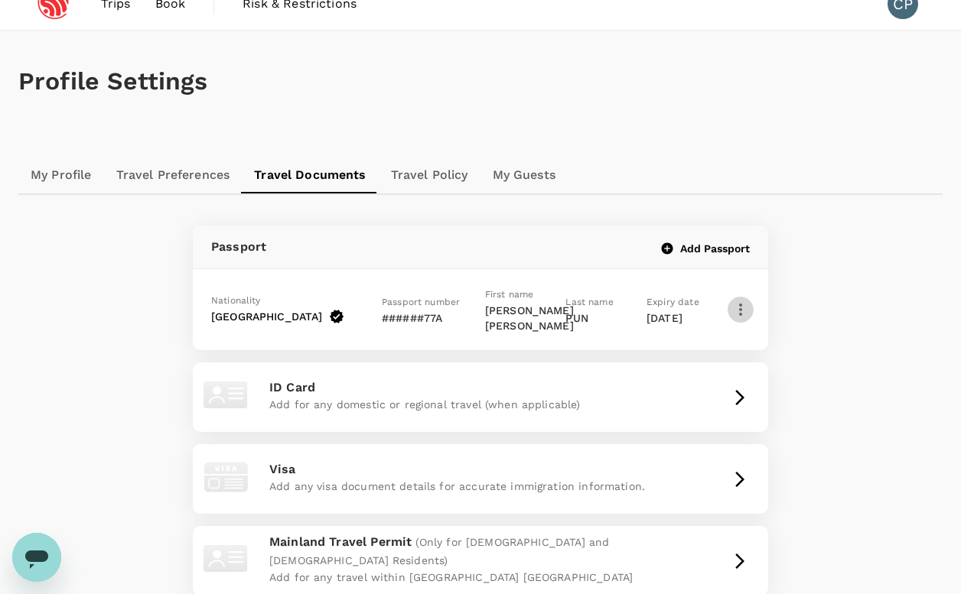
click at [748, 311] on icon "button" at bounding box center [740, 310] width 18 height 18
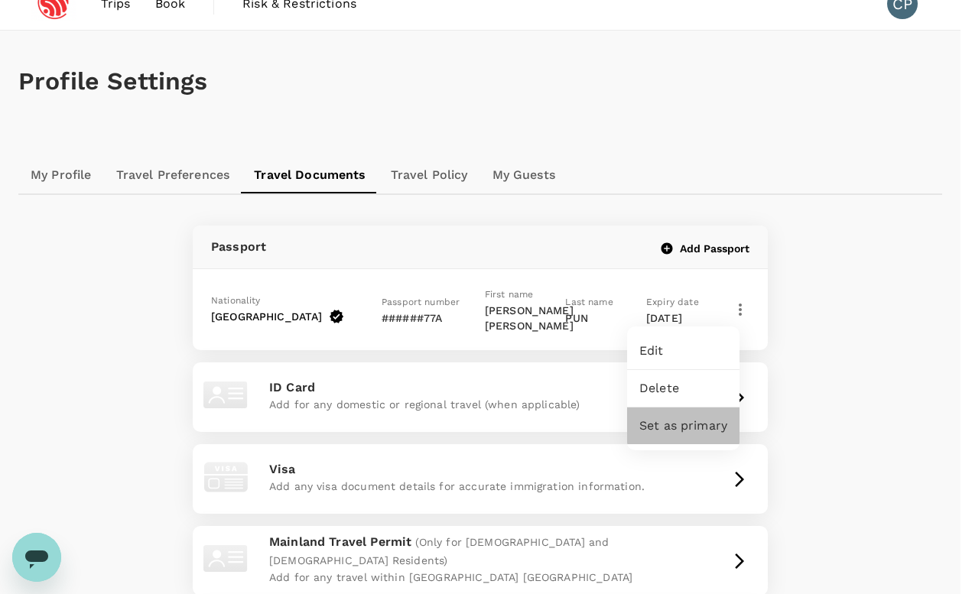
click at [708, 431] on span "Set as primary" at bounding box center [683, 426] width 88 height 18
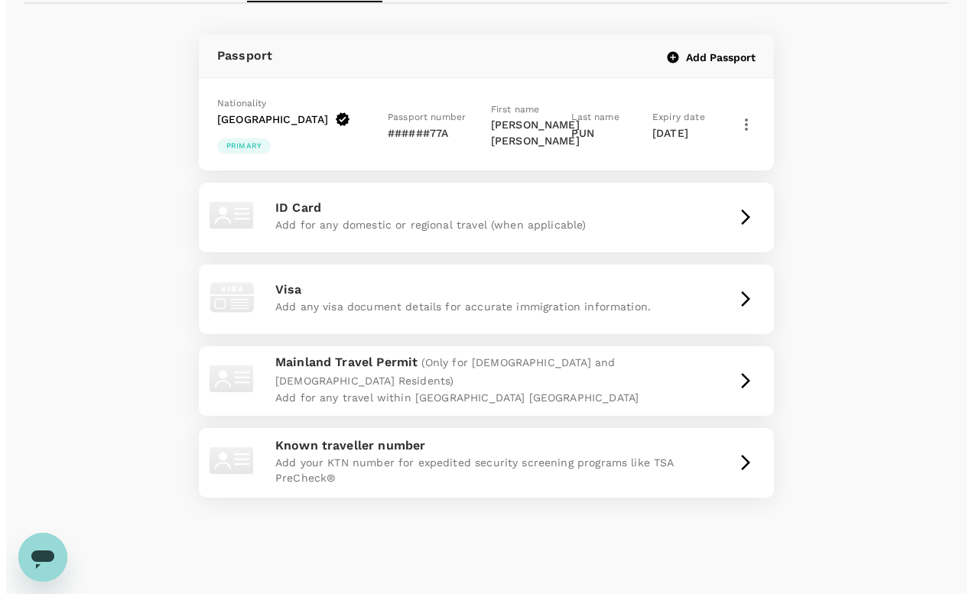
scroll to position [210, 0]
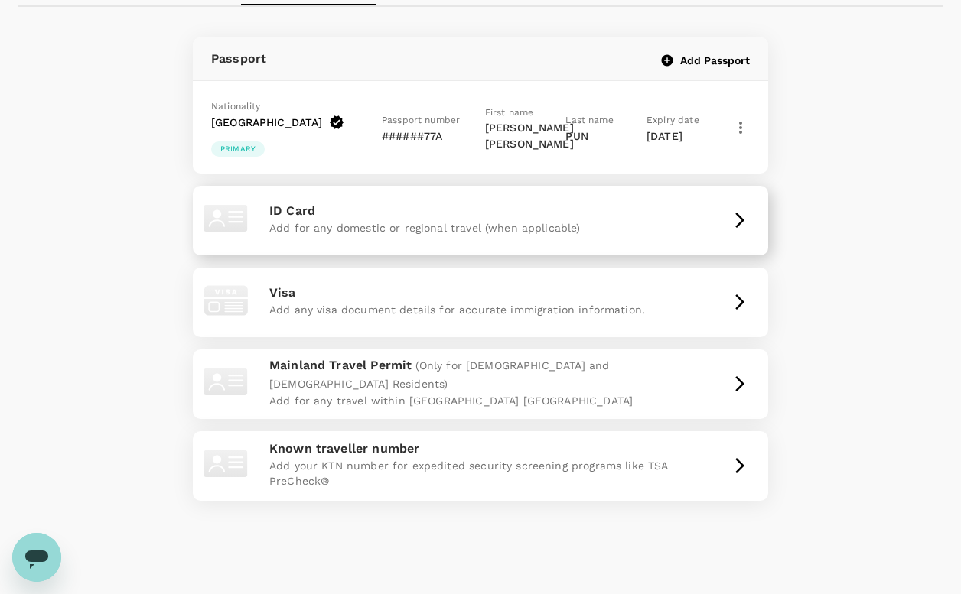
click at [612, 207] on p "ID Card" at bounding box center [480, 211] width 422 height 18
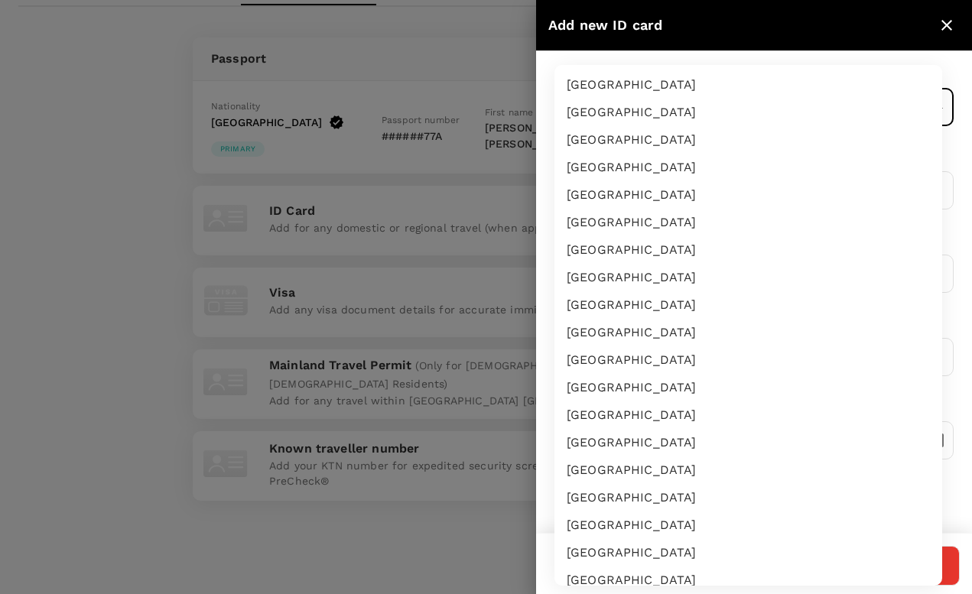
click at [664, 114] on body "Trips Book Risk & Restrictions CP Profile Settings My Profile Travel Preference…" at bounding box center [486, 223] width 972 height 866
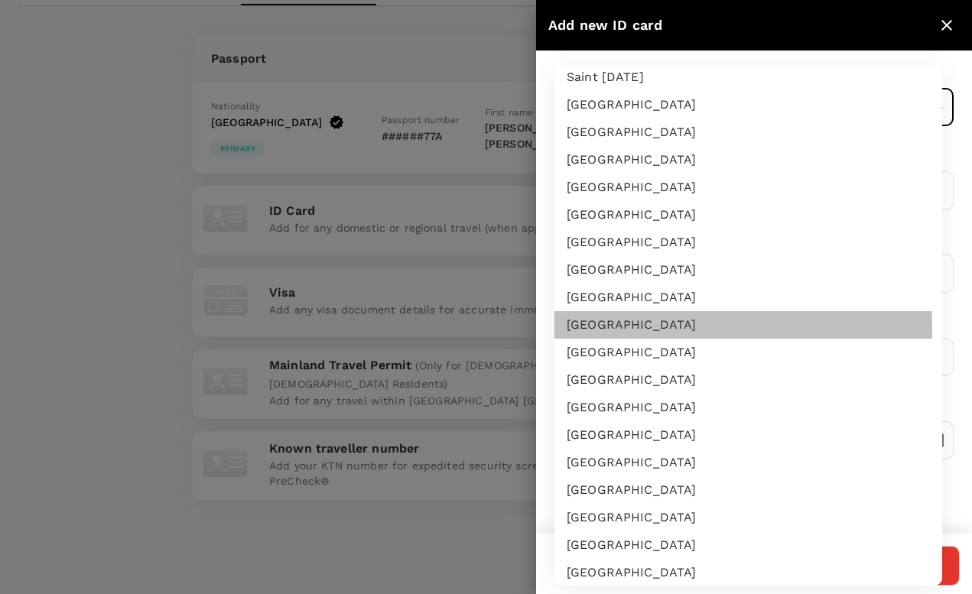
click at [651, 327] on li "[GEOGRAPHIC_DATA]" at bounding box center [749, 325] width 388 height 28
type input "SG"
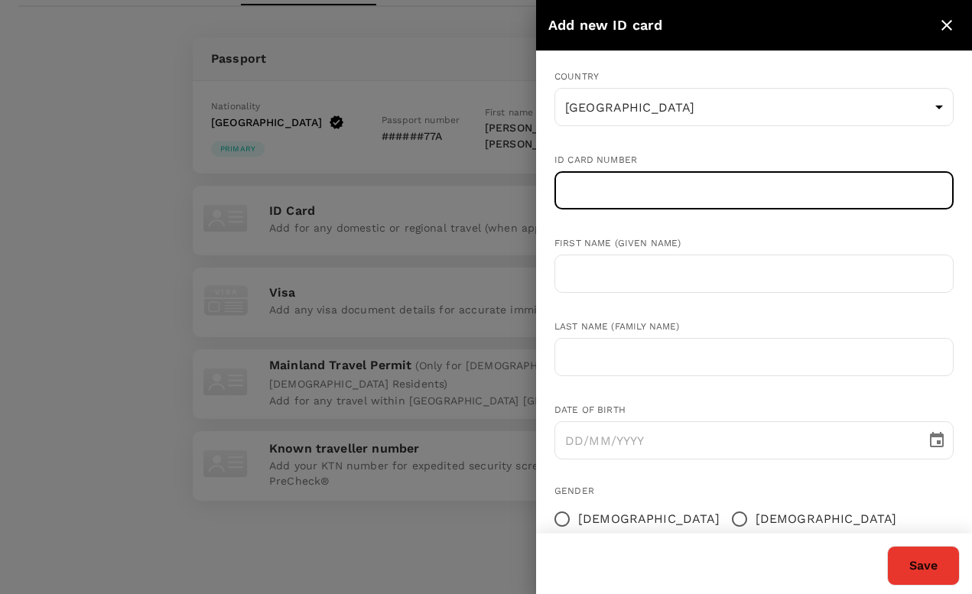
click at [672, 194] on input "text" at bounding box center [754, 190] width 399 height 38
type input "T0041448J"
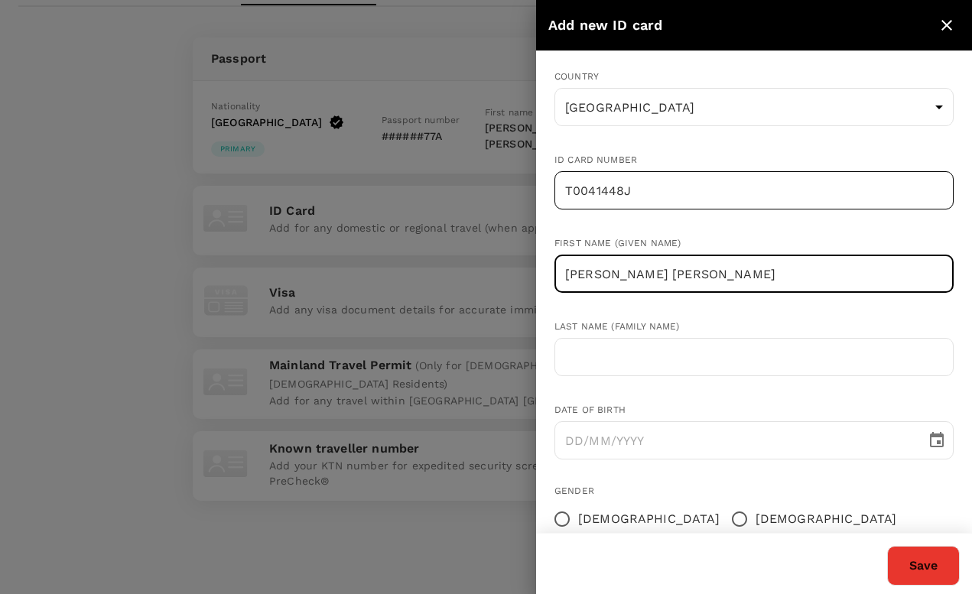
type input "[PERSON_NAME] [PERSON_NAME]"
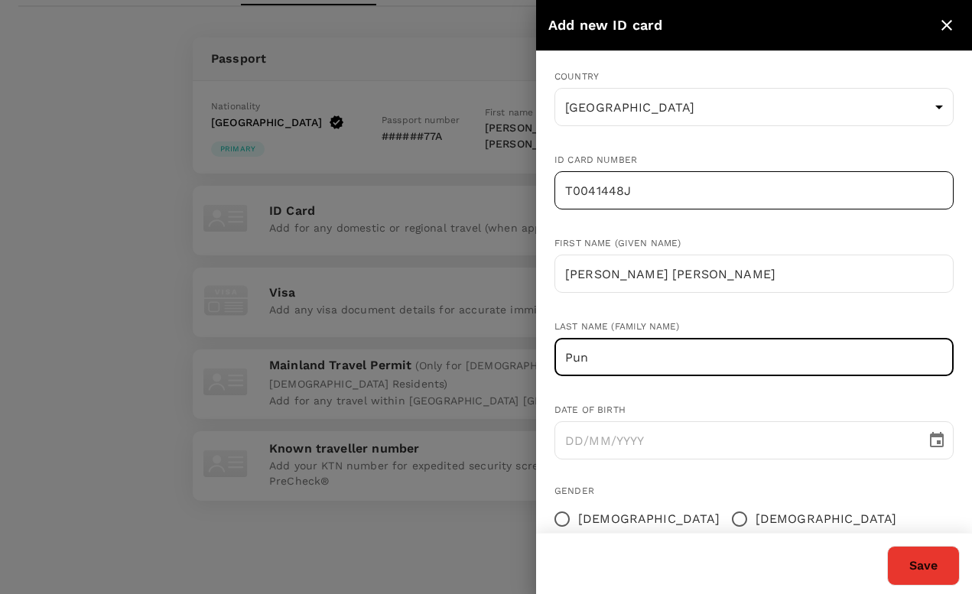
type input "Pun"
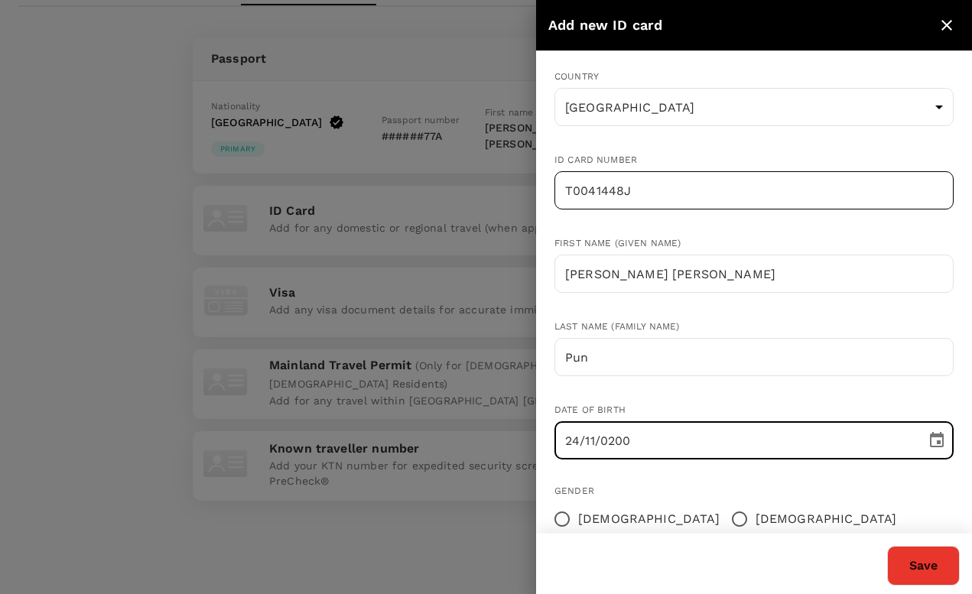
type input "[DATE]"
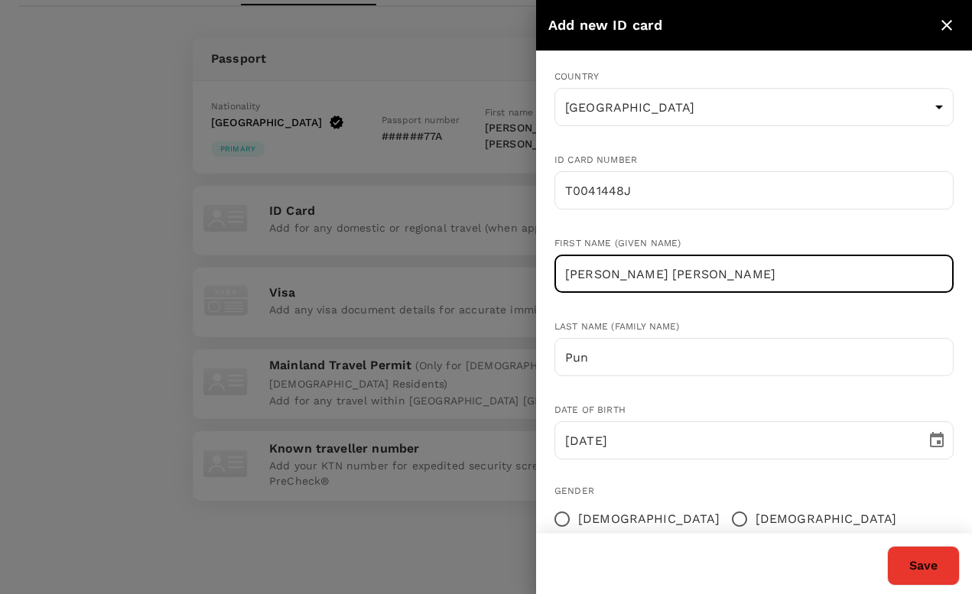
drag, startPoint x: 670, startPoint y: 277, endPoint x: 526, endPoint y: 277, distance: 143.8
click at [526, 277] on div "Add new ID card Country [GEOGRAPHIC_DATA] SG ​ ID card number T0041448J ​ First…" at bounding box center [486, 297] width 972 height 594
type input "[PERSON_NAME] [PERSON_NAME]"
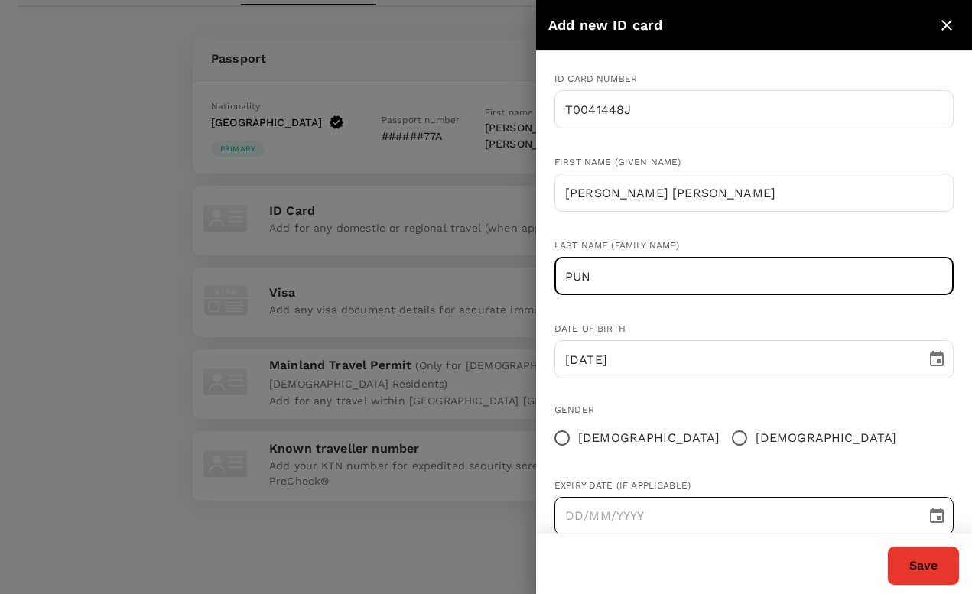
scroll to position [109, 0]
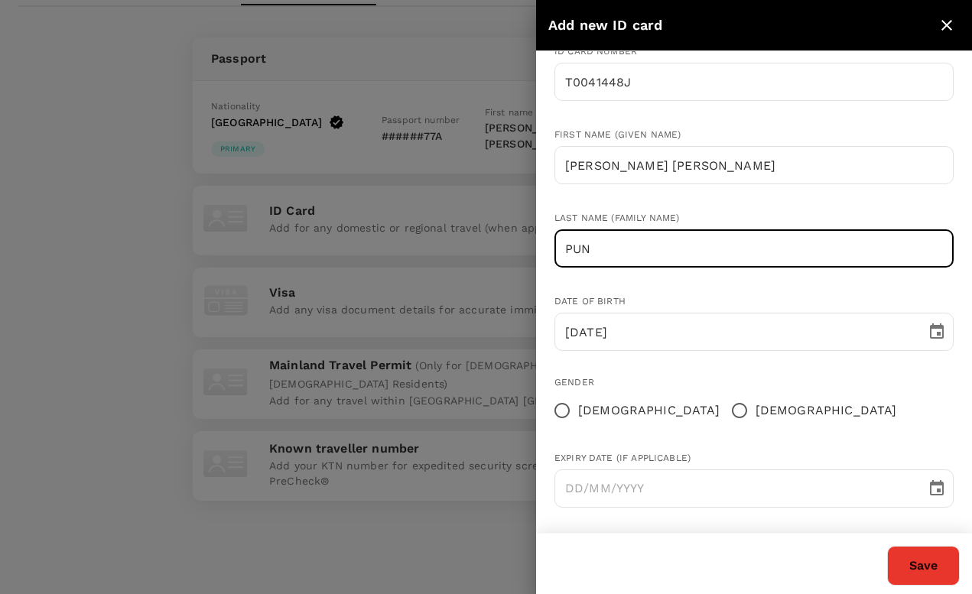
type input "PUN"
click at [724, 408] on input "[DEMOGRAPHIC_DATA]" at bounding box center [740, 411] width 32 height 32
radio input "true"
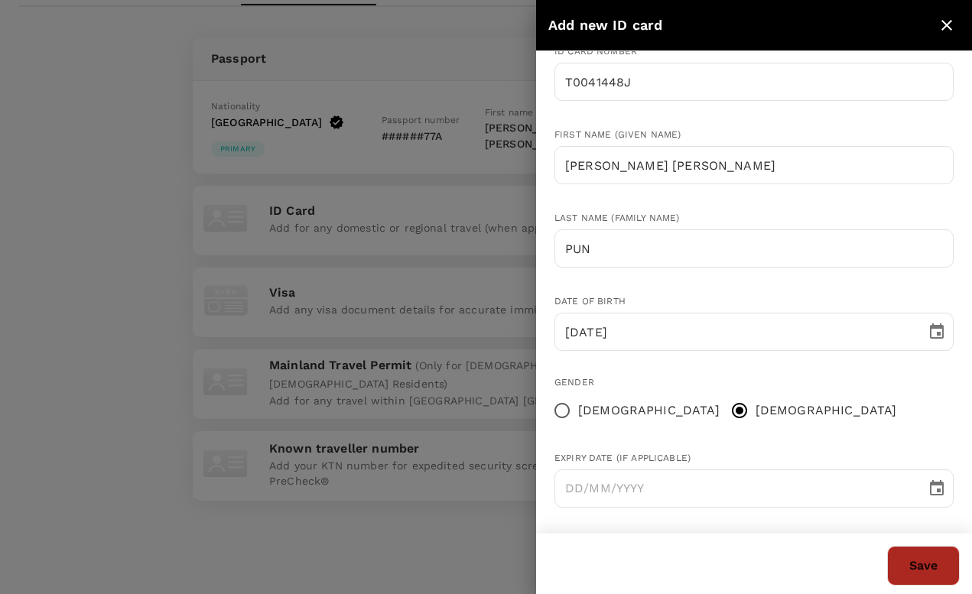
click at [898, 547] on button "Save" at bounding box center [923, 566] width 73 height 40
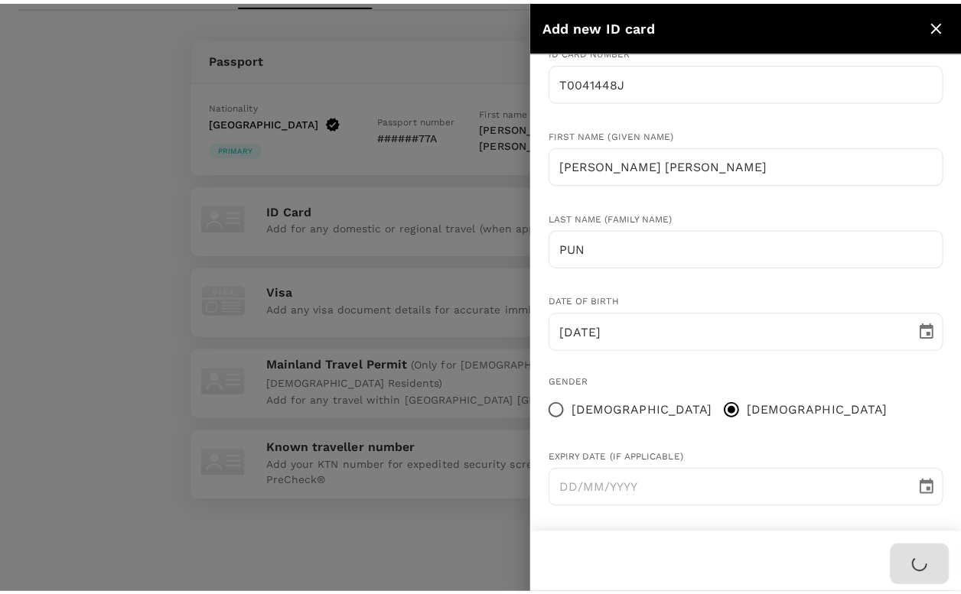
scroll to position [0, 0]
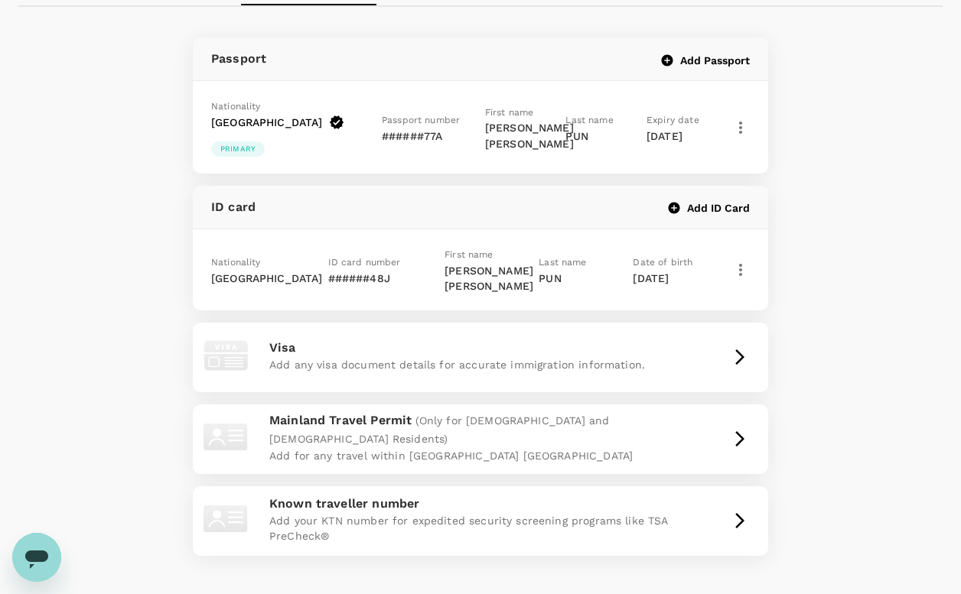
click at [849, 259] on div "Passport Add Passport Nationality [DEMOGRAPHIC_DATA] PRIMARY Passport number ##…" at bounding box center [480, 302] width 863 height 530
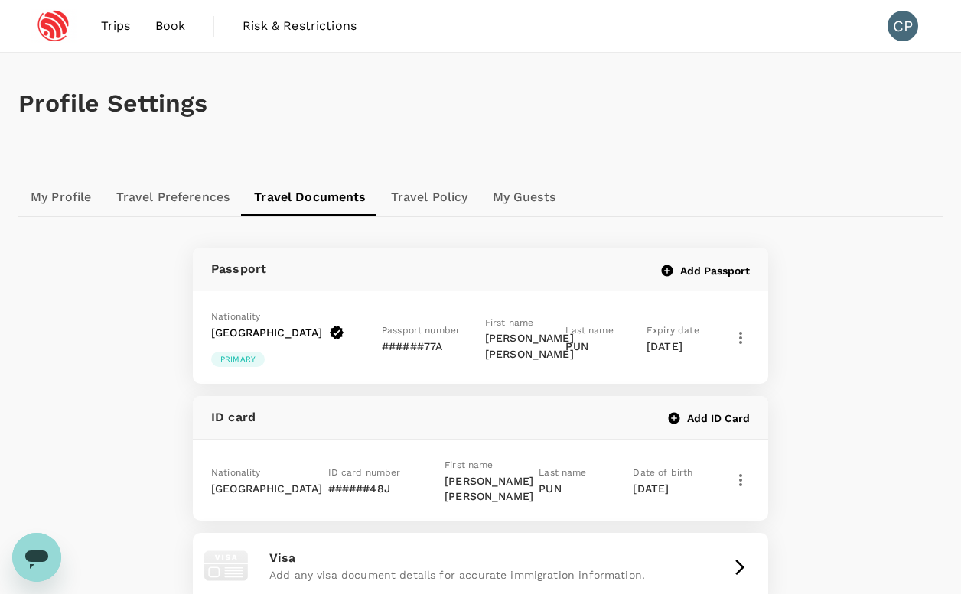
click at [60, 199] on link "My Profile" at bounding box center [61, 197] width 86 height 37
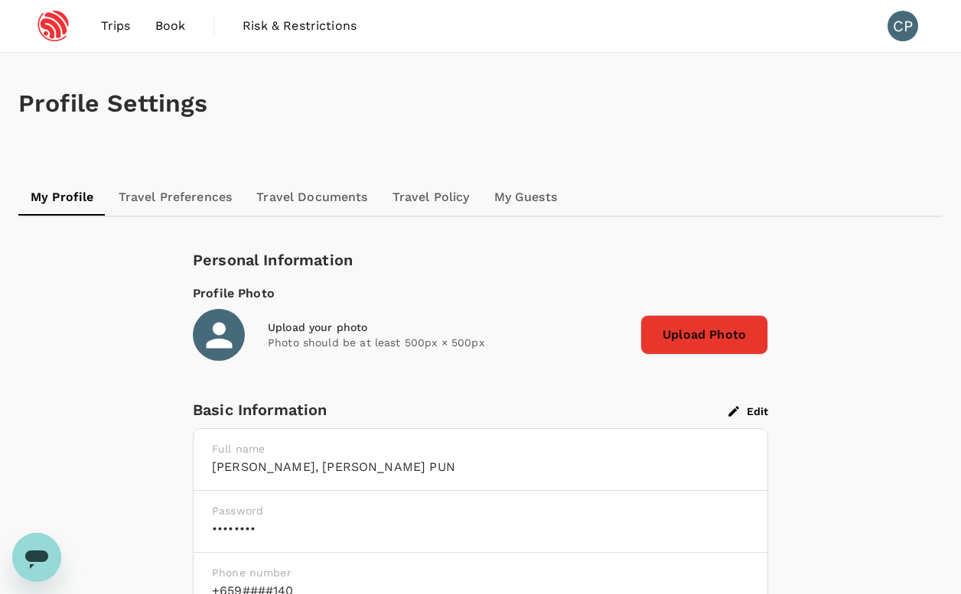
scroll to position [34, 0]
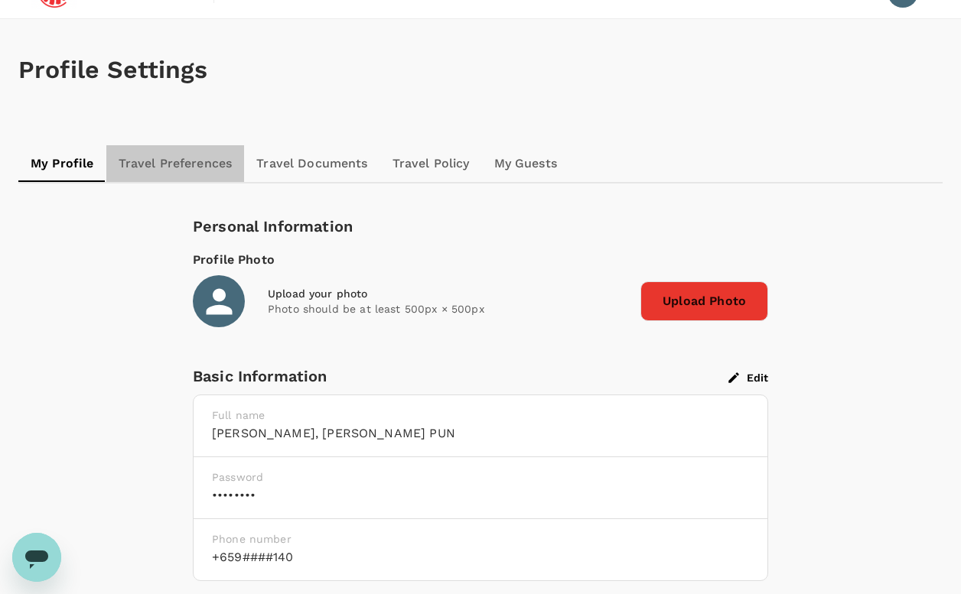
click at [197, 168] on link "Travel Preferences" at bounding box center [175, 163] width 138 height 37
